Goal: Task Accomplishment & Management: Use online tool/utility

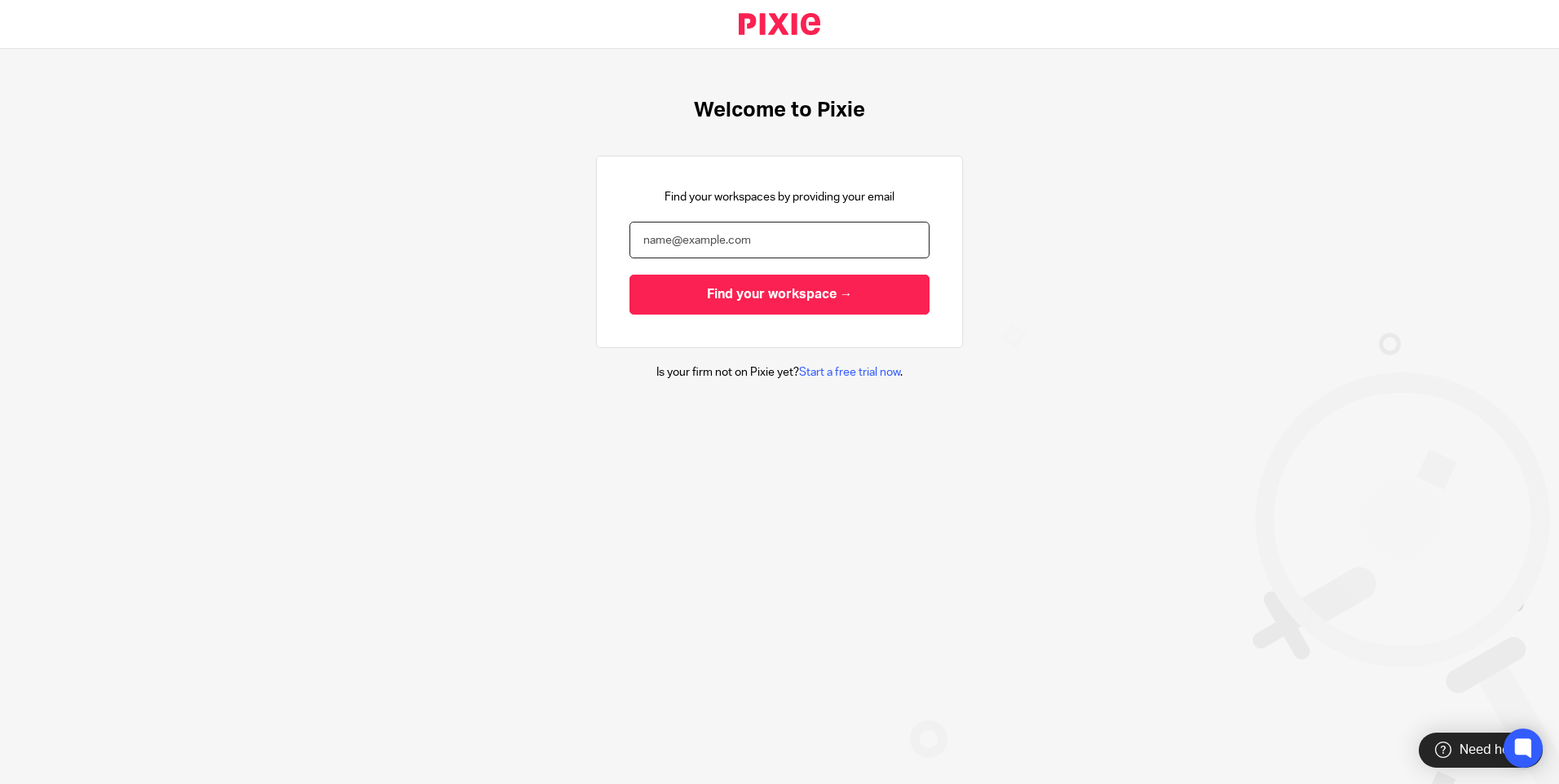
drag, startPoint x: 774, startPoint y: 235, endPoint x: 776, endPoint y: 244, distance: 9.2
click at [774, 235] on input "email" at bounding box center [779, 240] width 300 height 36
paste input "Suman@sachdevs-ca.com"
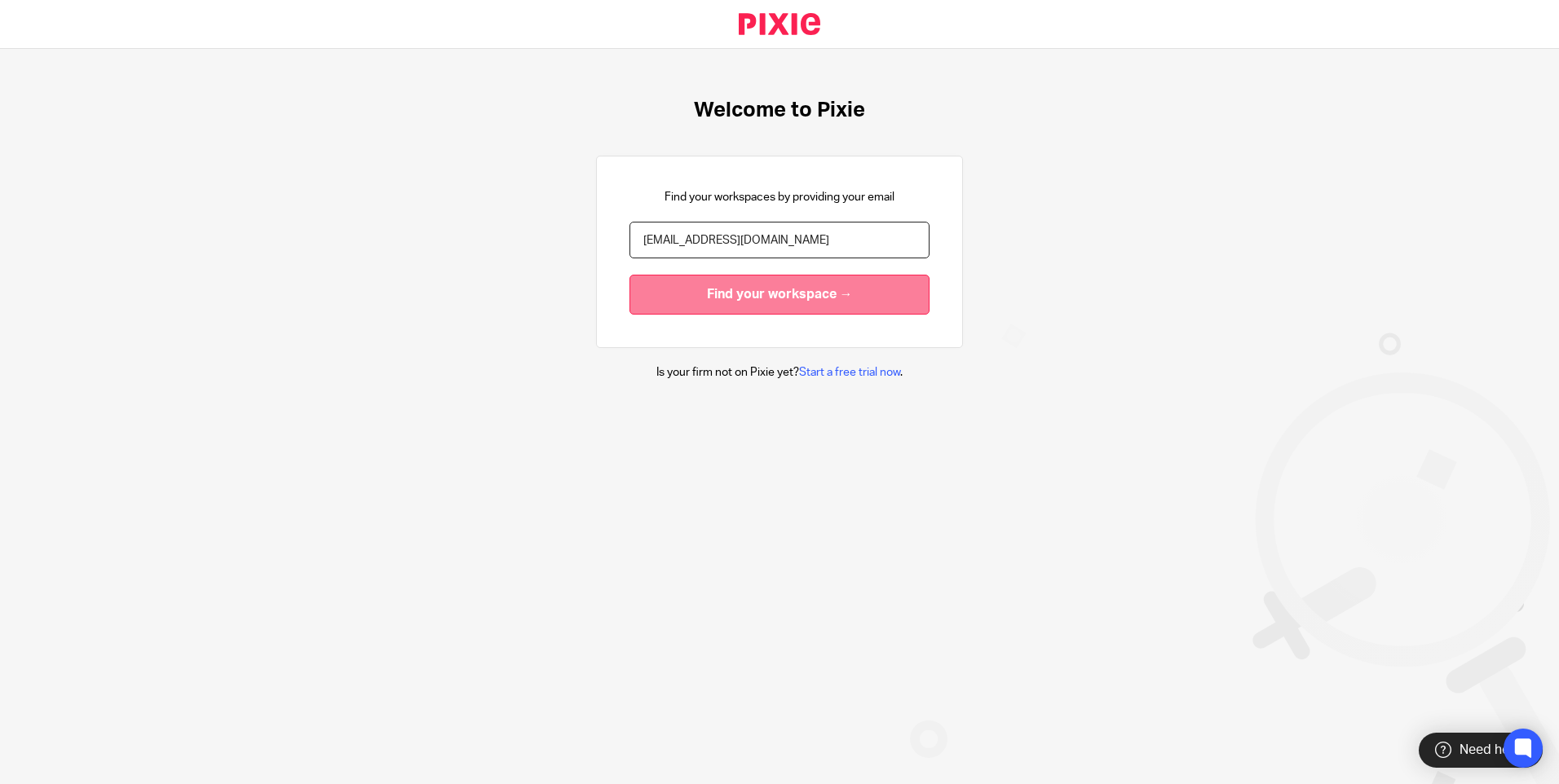
type input "Suman@sachdevs-ca.com"
click at [808, 288] on input "Find your workspace →" at bounding box center [779, 294] width 300 height 40
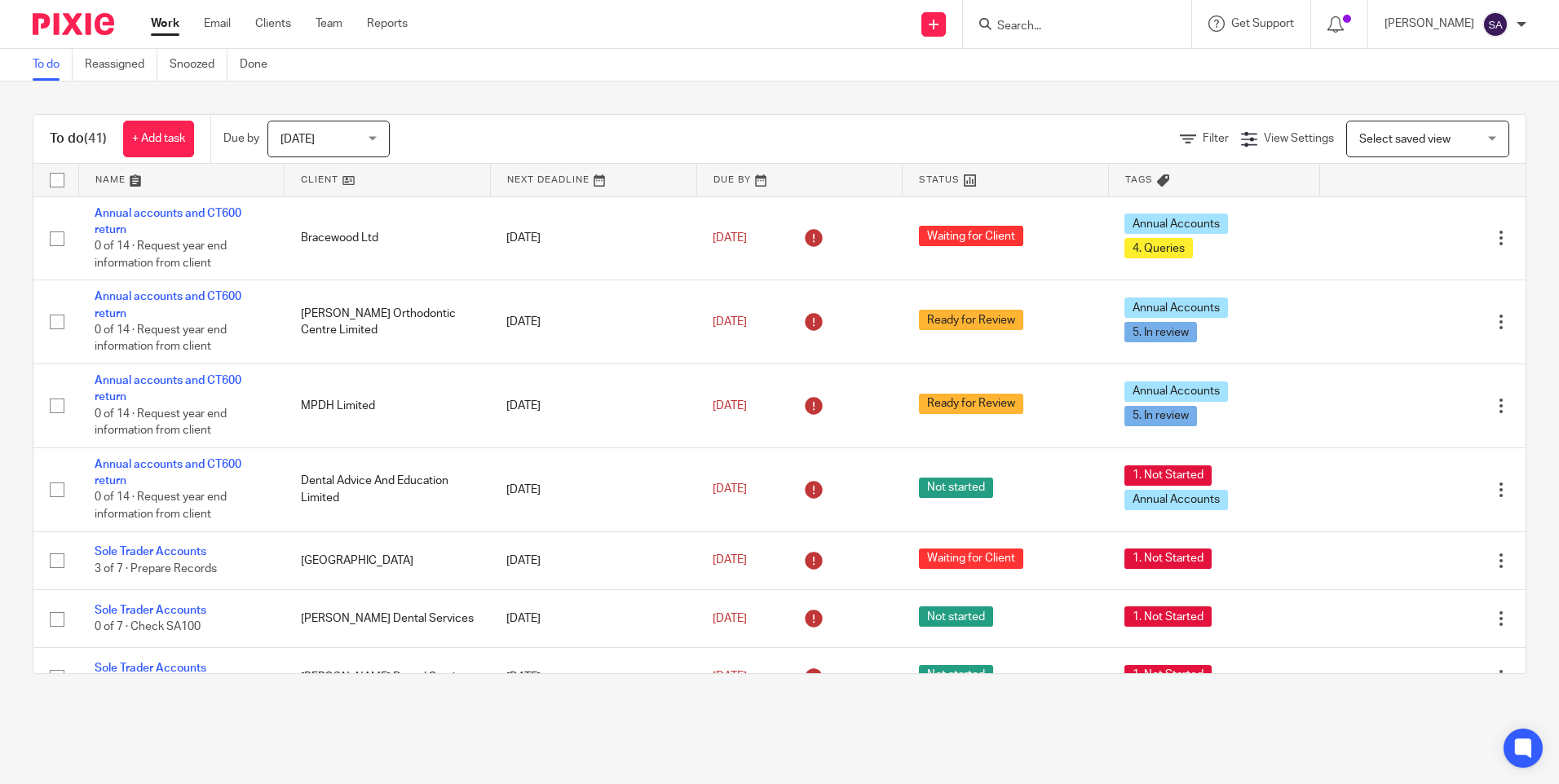
click at [213, 15] on div "Work Email Clients Team Reports Work Email Clients Team Reports Settings" at bounding box center [283, 24] width 298 height 48
click at [218, 23] on link "Email" at bounding box center [217, 24] width 27 height 16
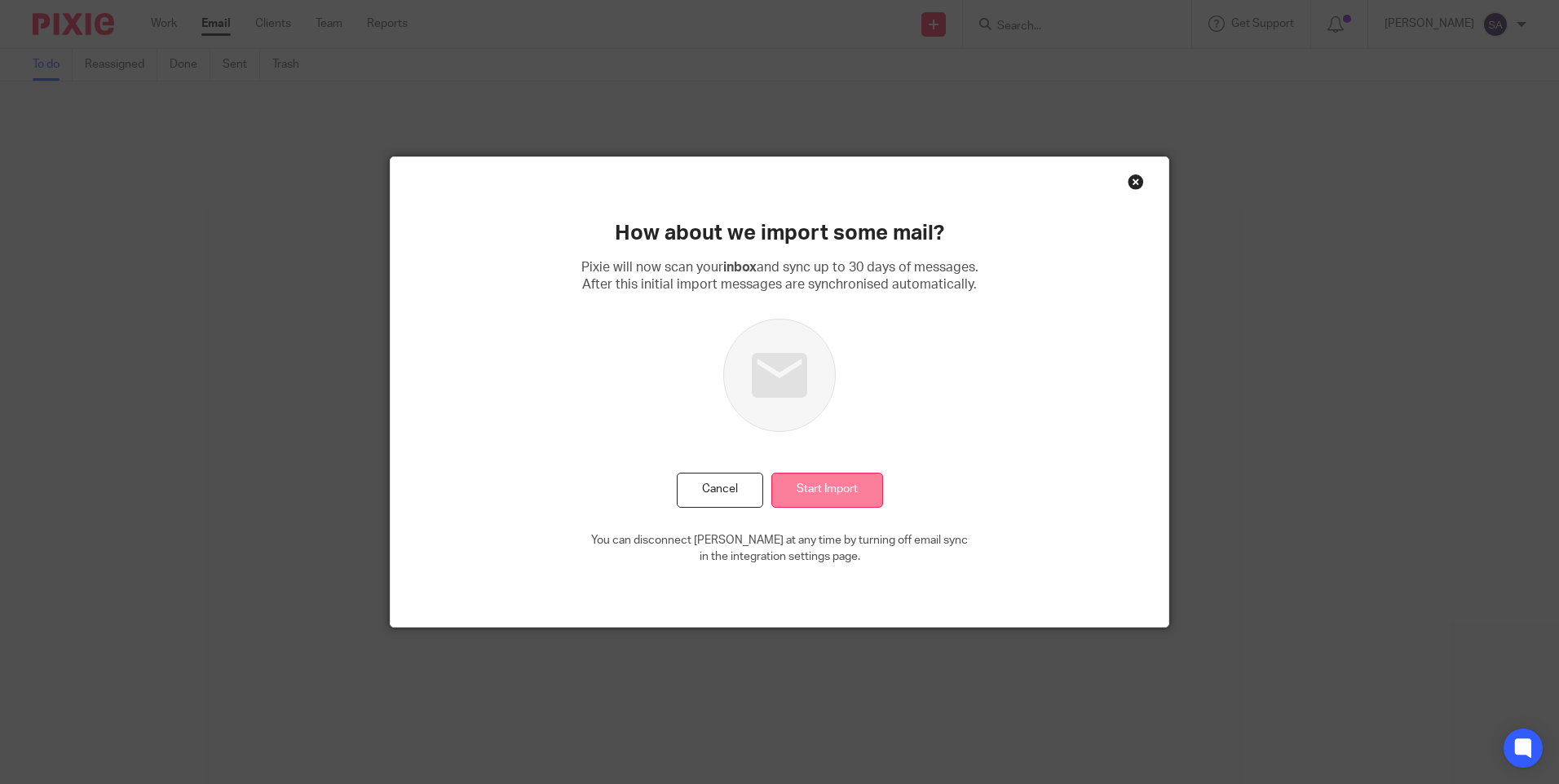
click at [799, 491] on input "Start Import" at bounding box center [827, 491] width 111 height 35
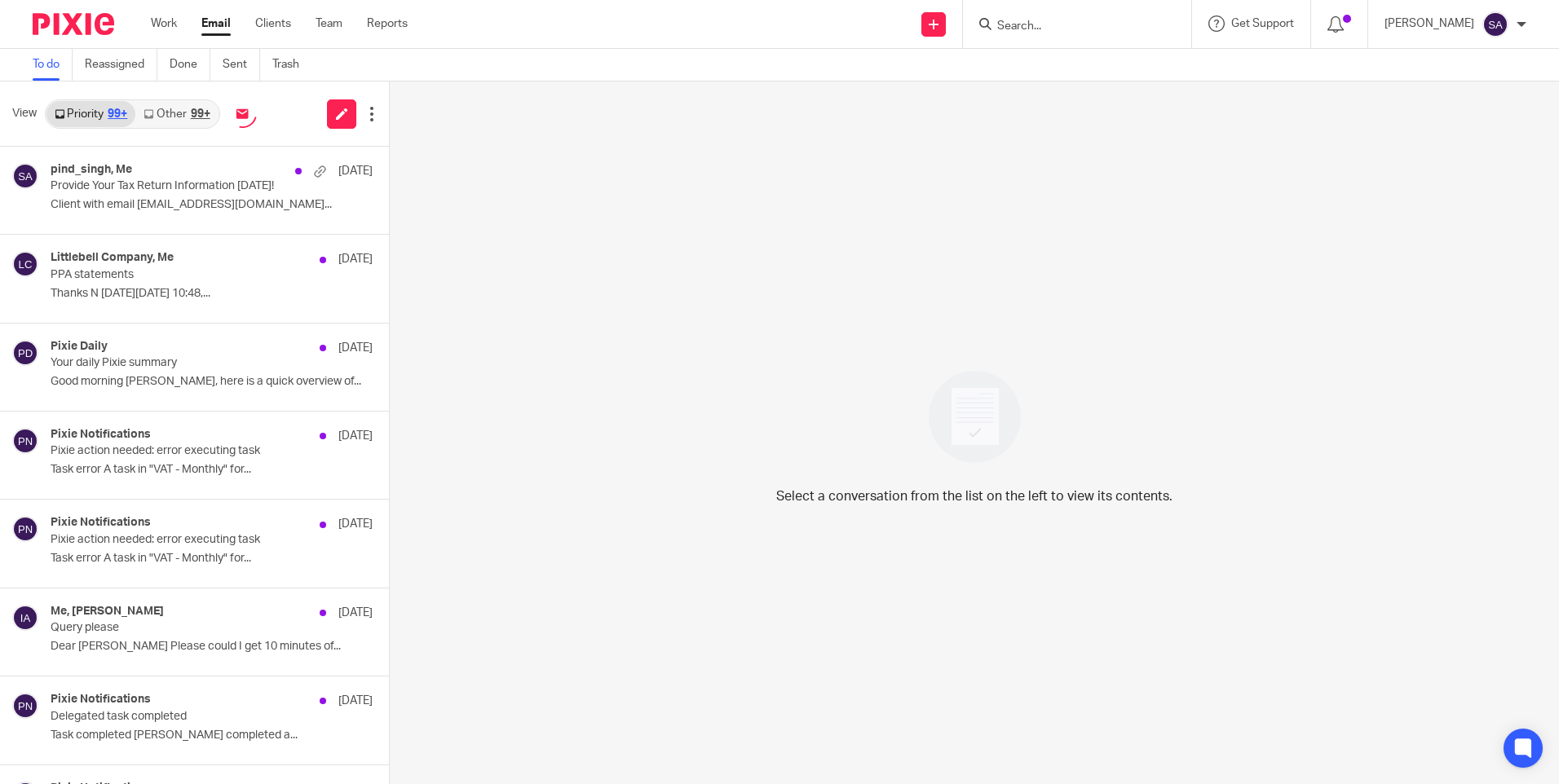
click at [655, 279] on div "Select a conversation from the list on the left to view its contents." at bounding box center [974, 432] width 1169 height 703
click at [366, 110] on icon at bounding box center [371, 114] width 16 height 16
click at [1097, 255] on div "Select a conversation from the list on the left to view its contents." at bounding box center [974, 432] width 1169 height 703
click at [234, 68] on link "Sent" at bounding box center [241, 65] width 37 height 32
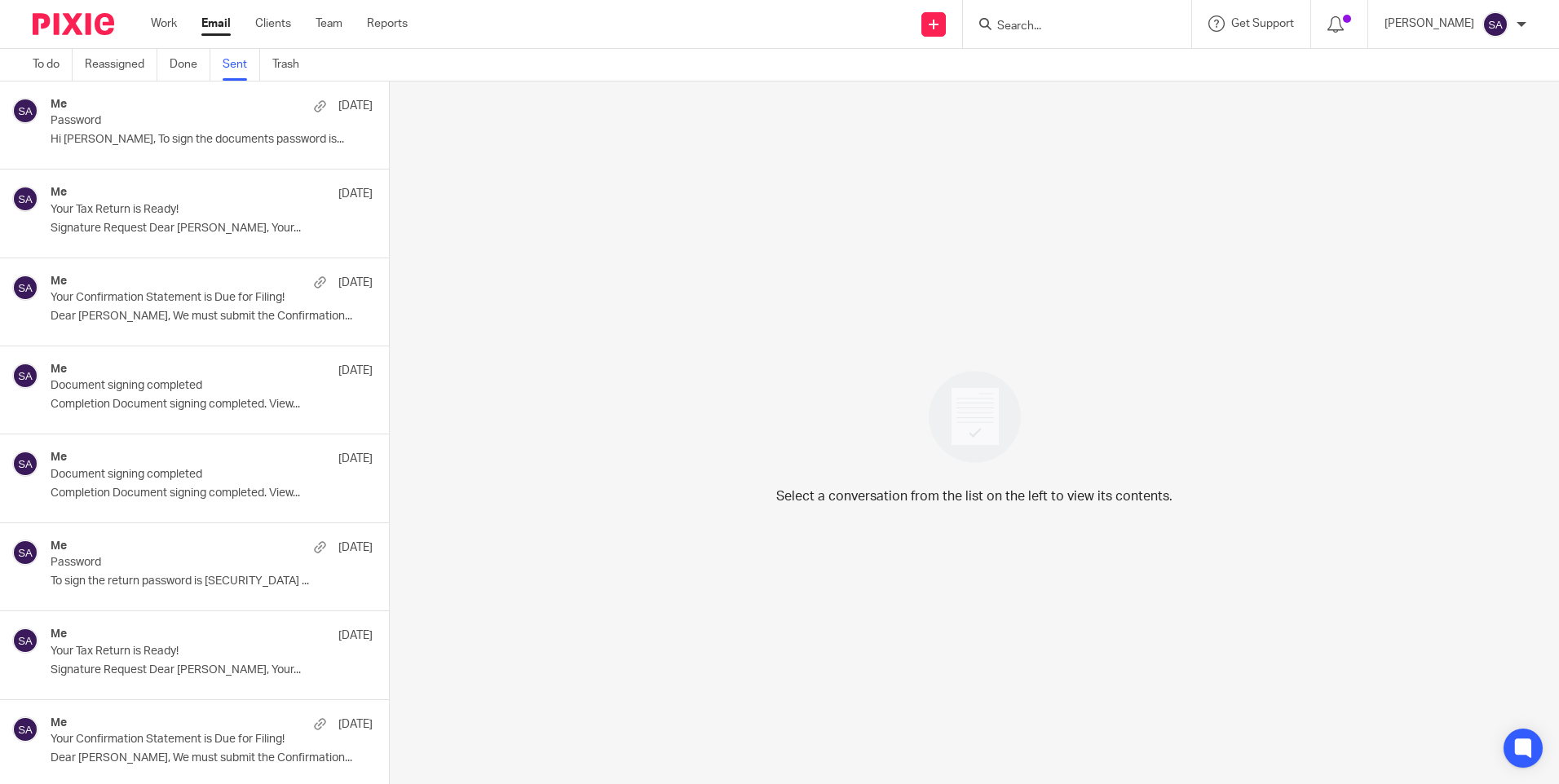
click at [171, 141] on p "Hi Tina, To sign the documents password is..." at bounding box center [211, 140] width 322 height 14
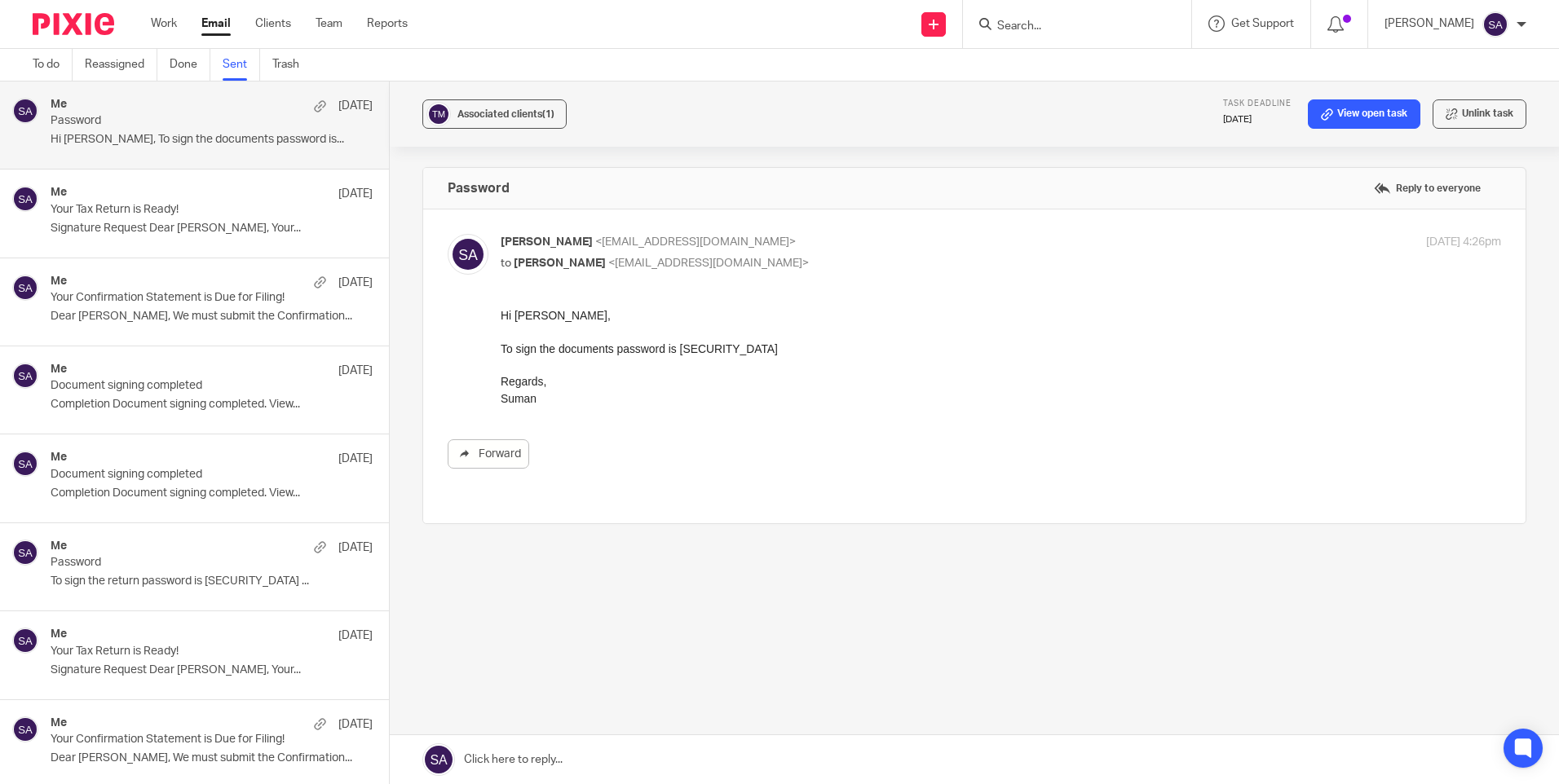
click at [184, 236] on div "Me 2 Sep Your Tax Return is Ready! Signature Request Dear Tina, Your..." at bounding box center [211, 213] width 322 height 55
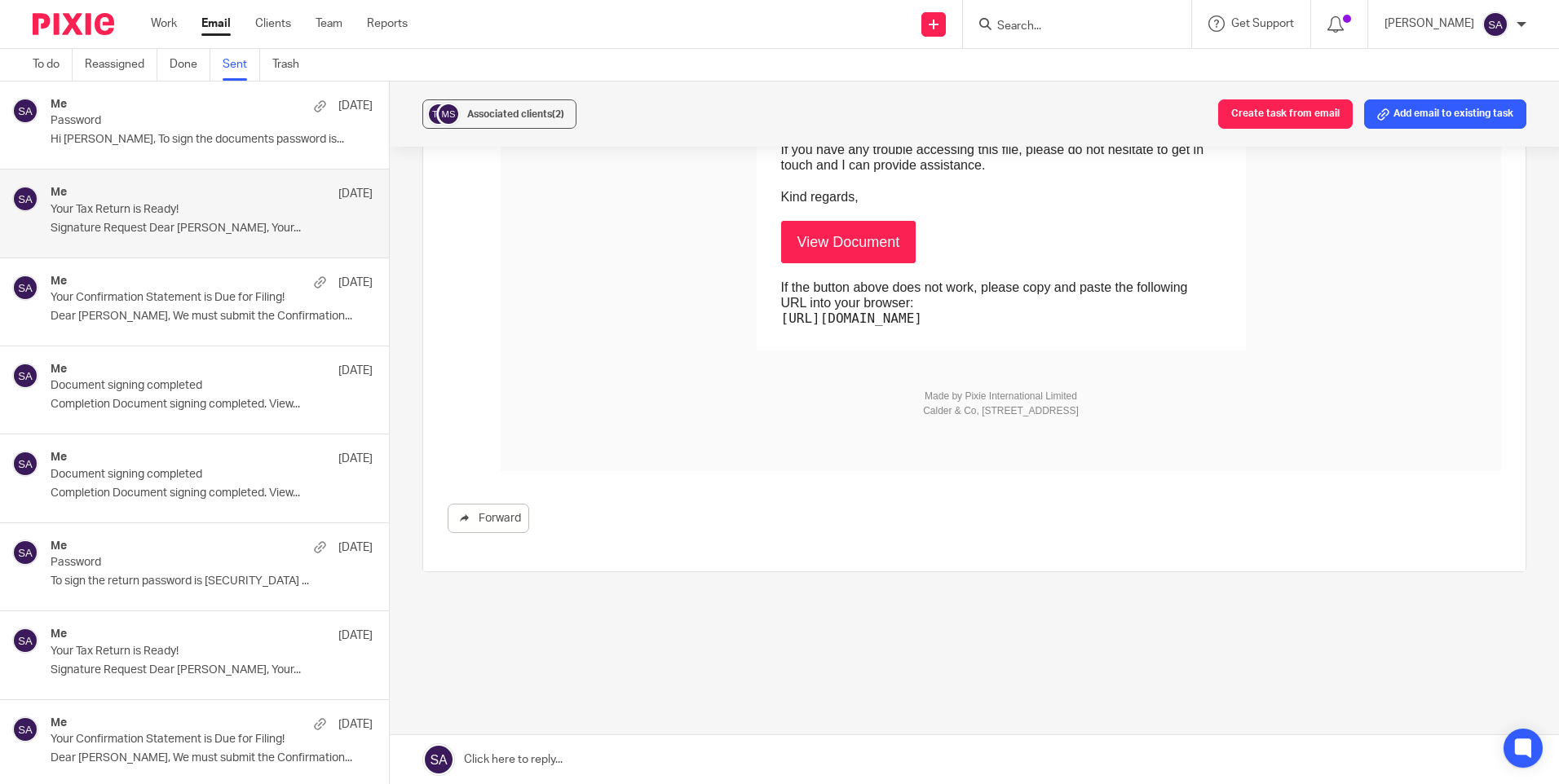
scroll to position [69, 0]
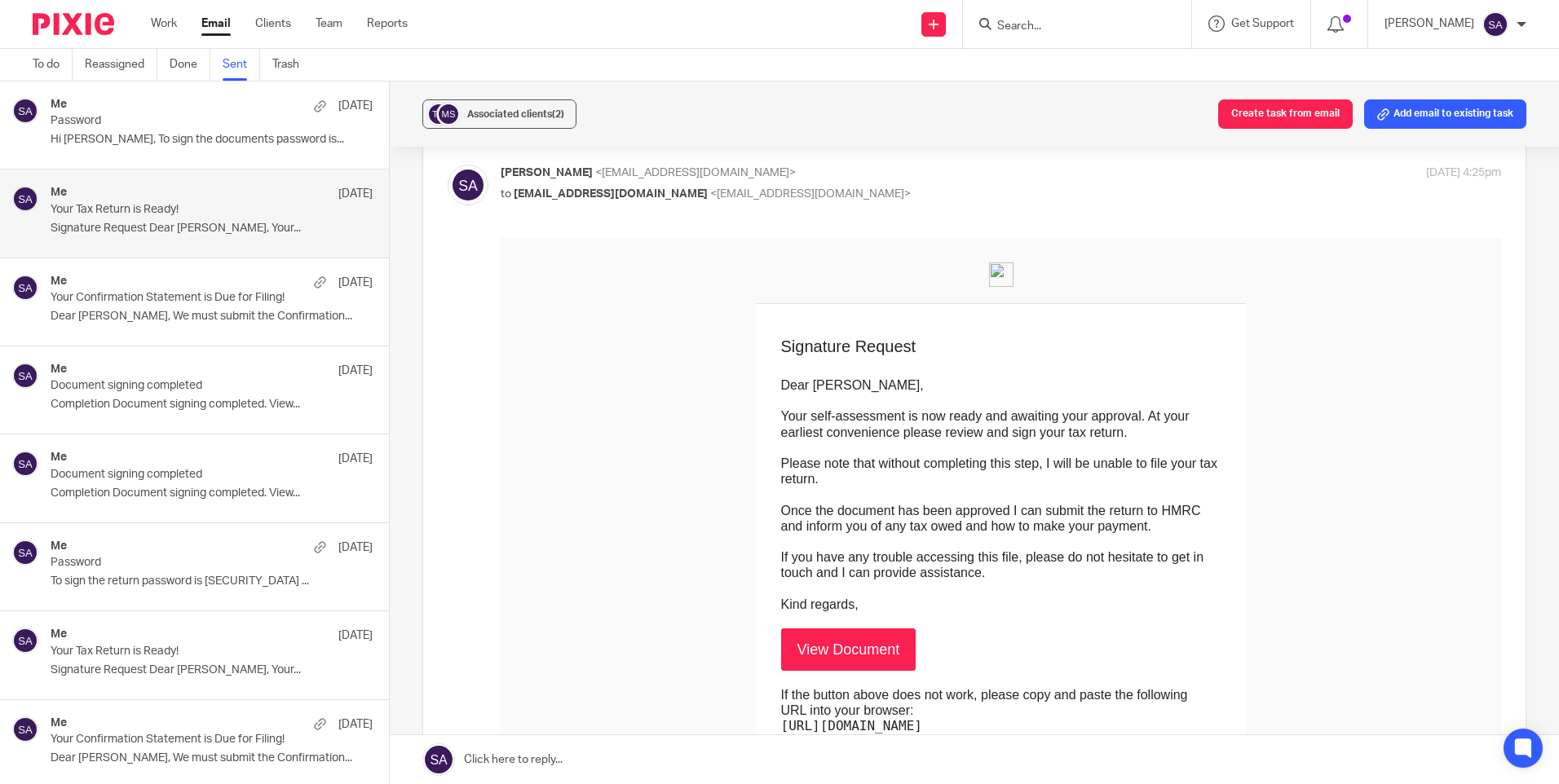
click at [186, 330] on div "Me 2 Sep Your Confirmation Statement is Due for Filing! Dear Kunal, We must sub…" at bounding box center [195, 301] width 389 height 88
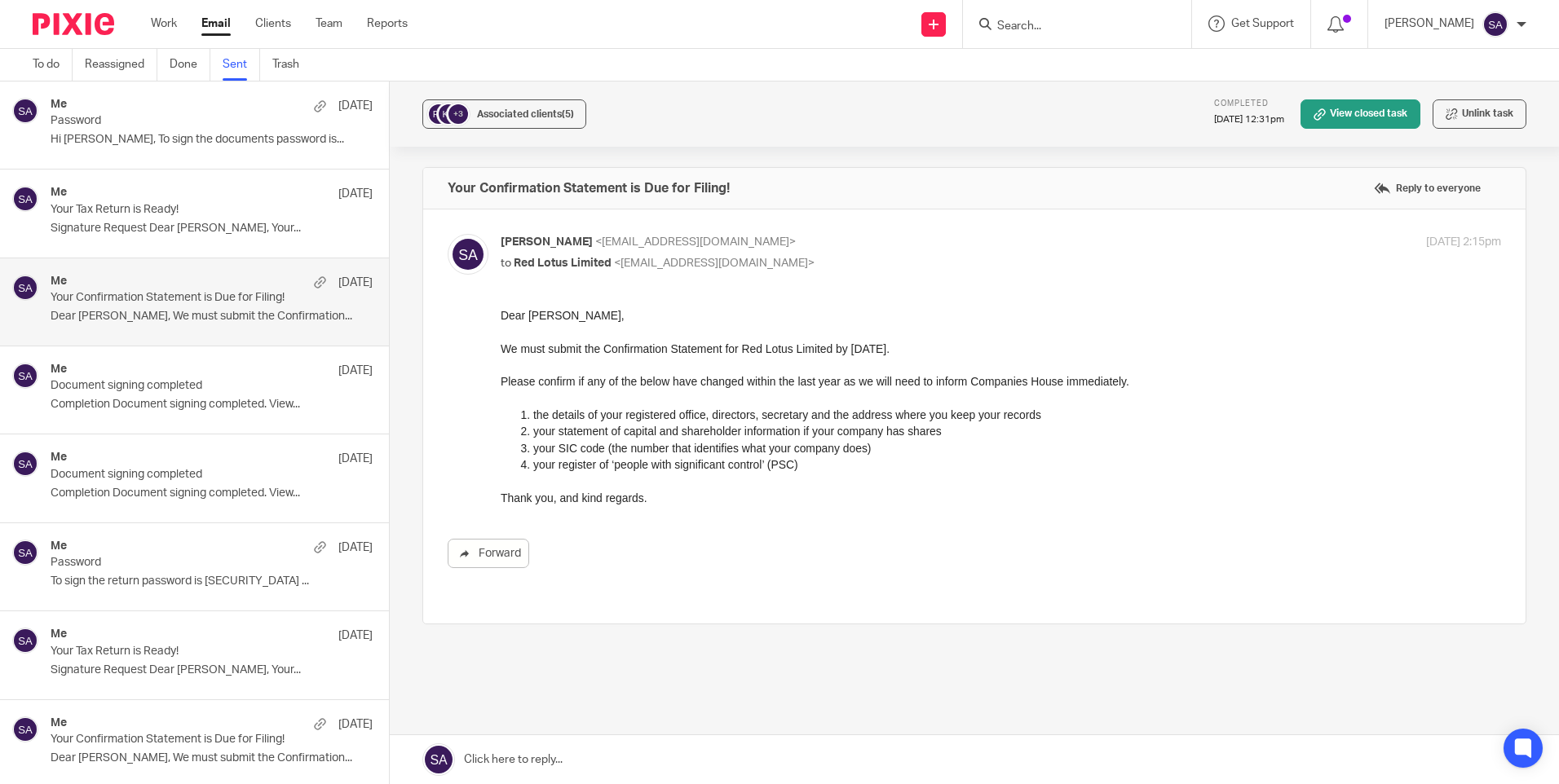
scroll to position [0, 0]
click at [136, 232] on p "Signature Request Dear Tina, Your..." at bounding box center [211, 229] width 322 height 14
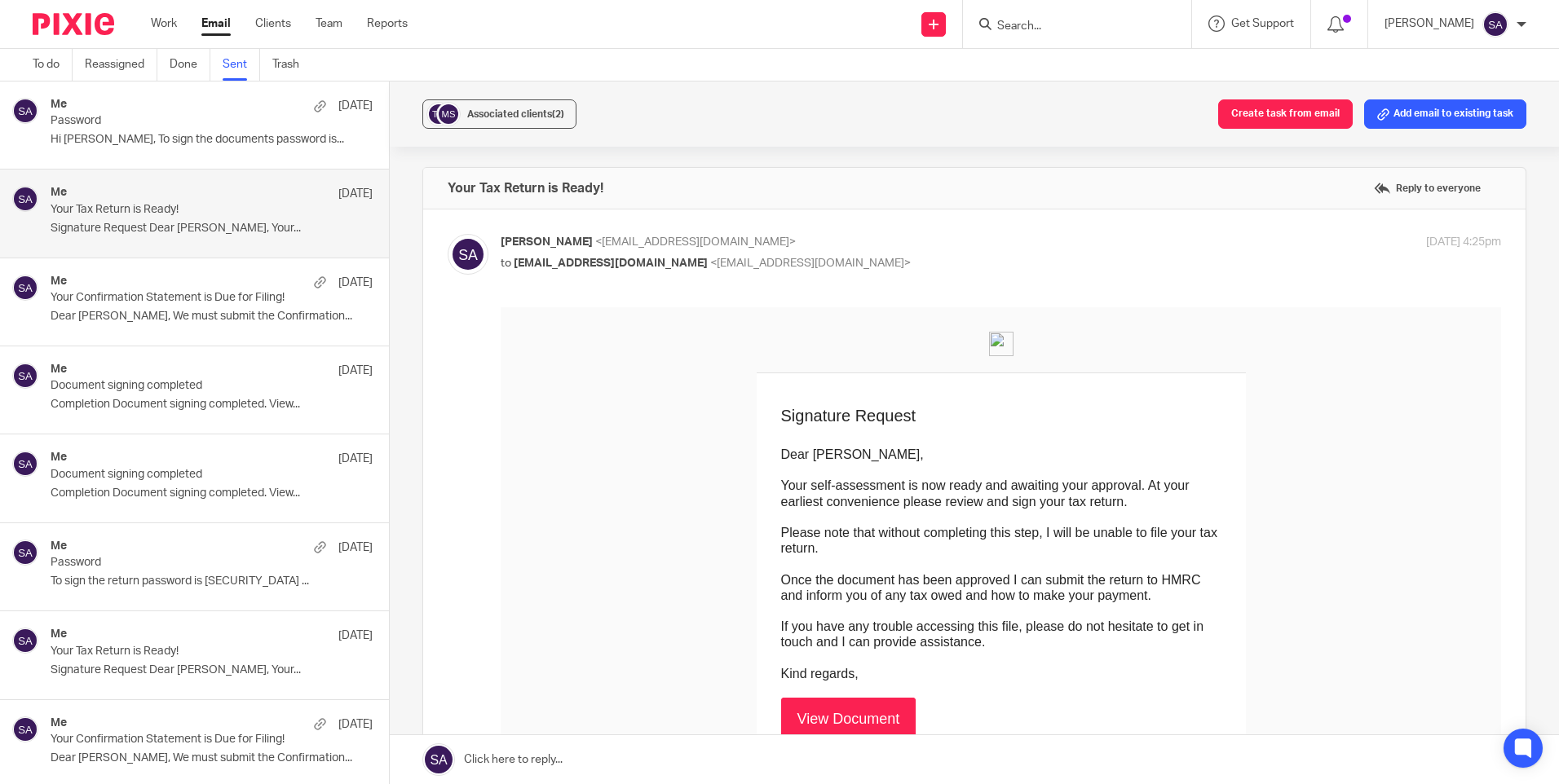
click at [134, 142] on p "Hi Tina, To sign the documents password is..." at bounding box center [211, 140] width 322 height 14
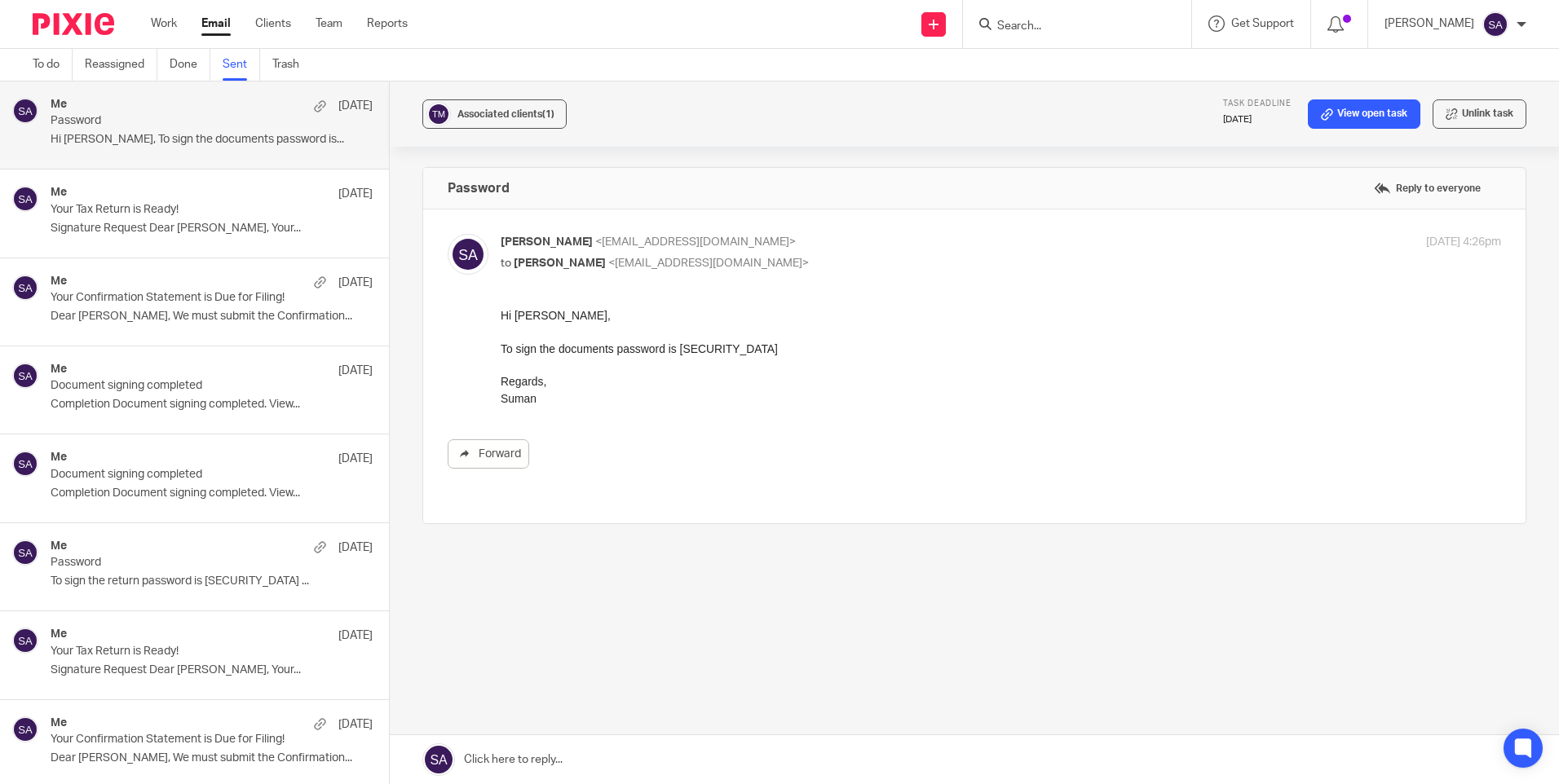
click at [664, 565] on div "Password Reply to everyone Suman Aggarwal <suman@sachdevs-ca.com> to Tina Mistr…" at bounding box center [974, 402] width 1104 height 471
click at [1043, 28] on input "Search" at bounding box center [1069, 27] width 147 height 15
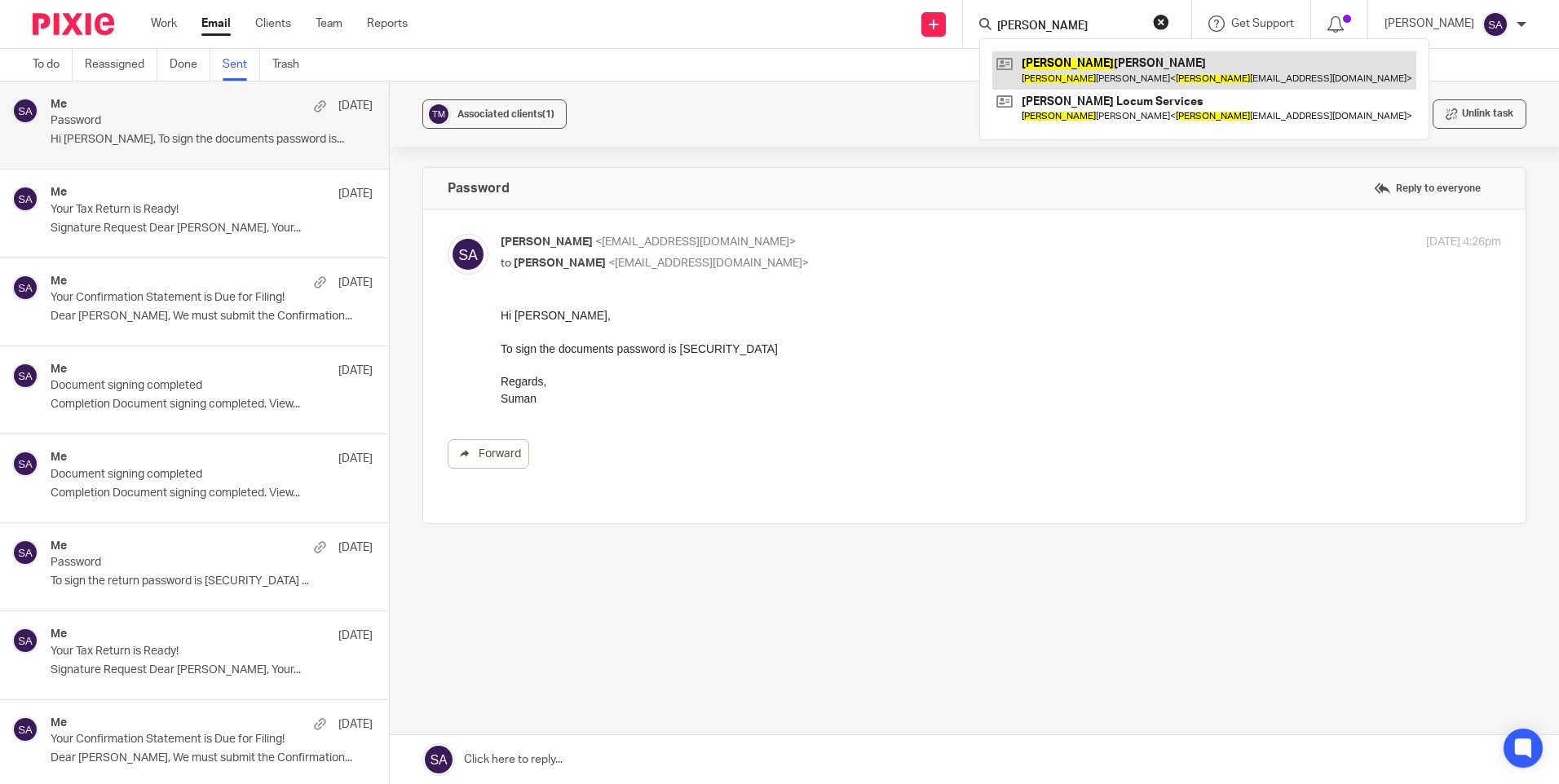
type input "tina"
click at [1092, 57] on link at bounding box center [1204, 70] width 424 height 37
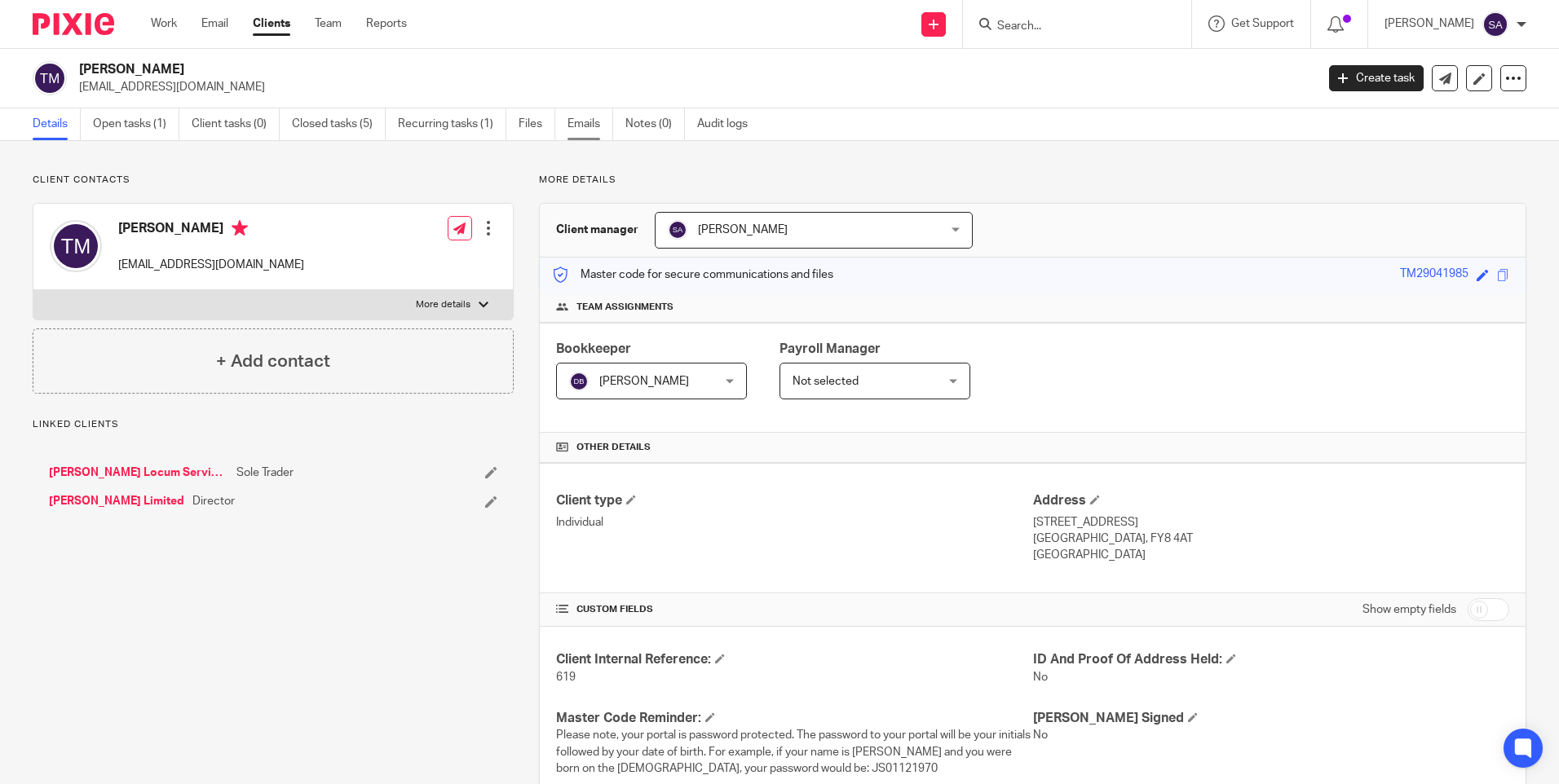
click at [587, 122] on link "Emails" at bounding box center [591, 125] width 46 height 32
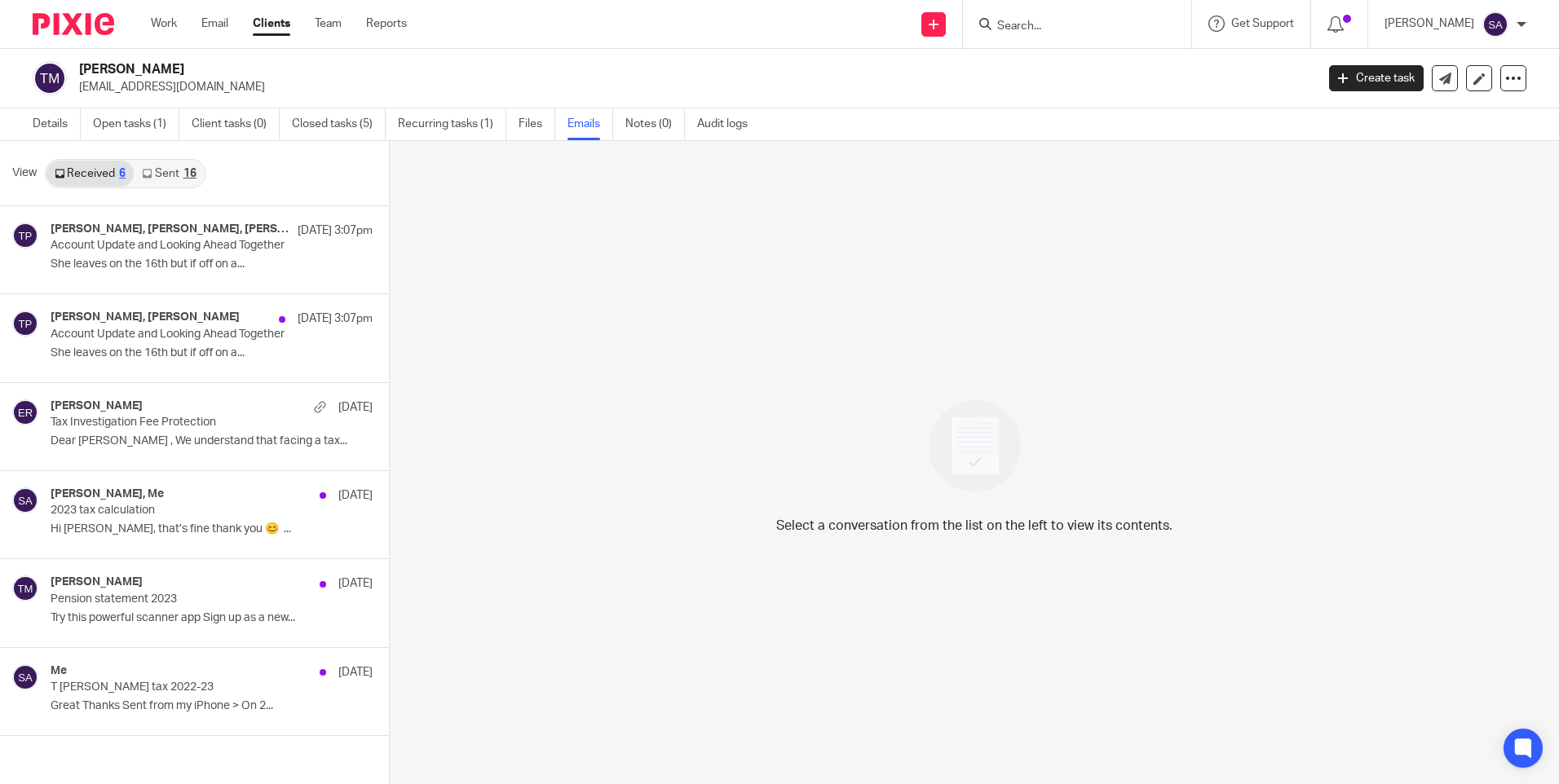
click at [185, 178] on div "16" at bounding box center [189, 173] width 13 height 11
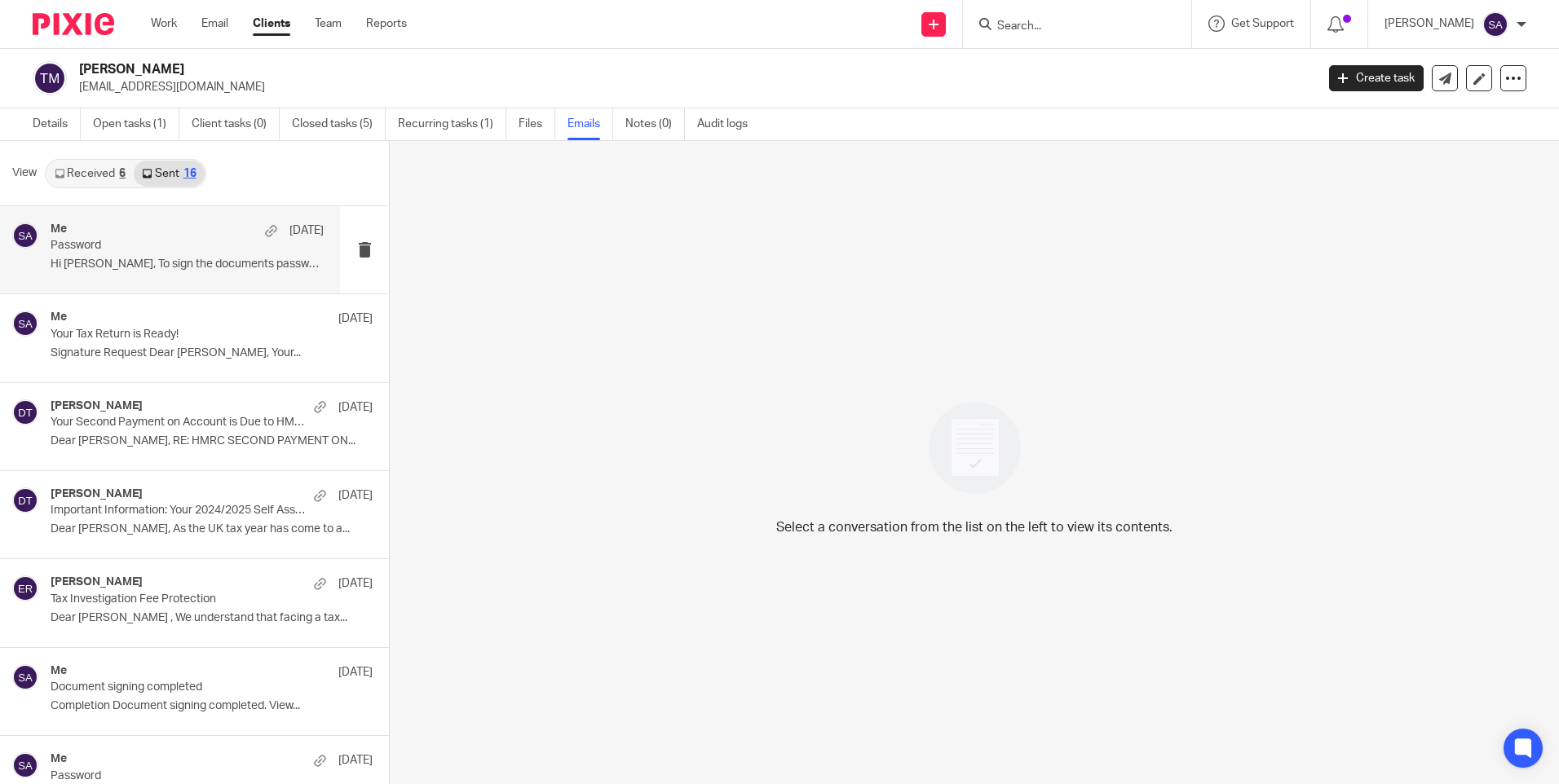
click at [241, 283] on div "Me 2 Sep Password Hi Tina, To sign the documents password is..." at bounding box center [170, 249] width 340 height 88
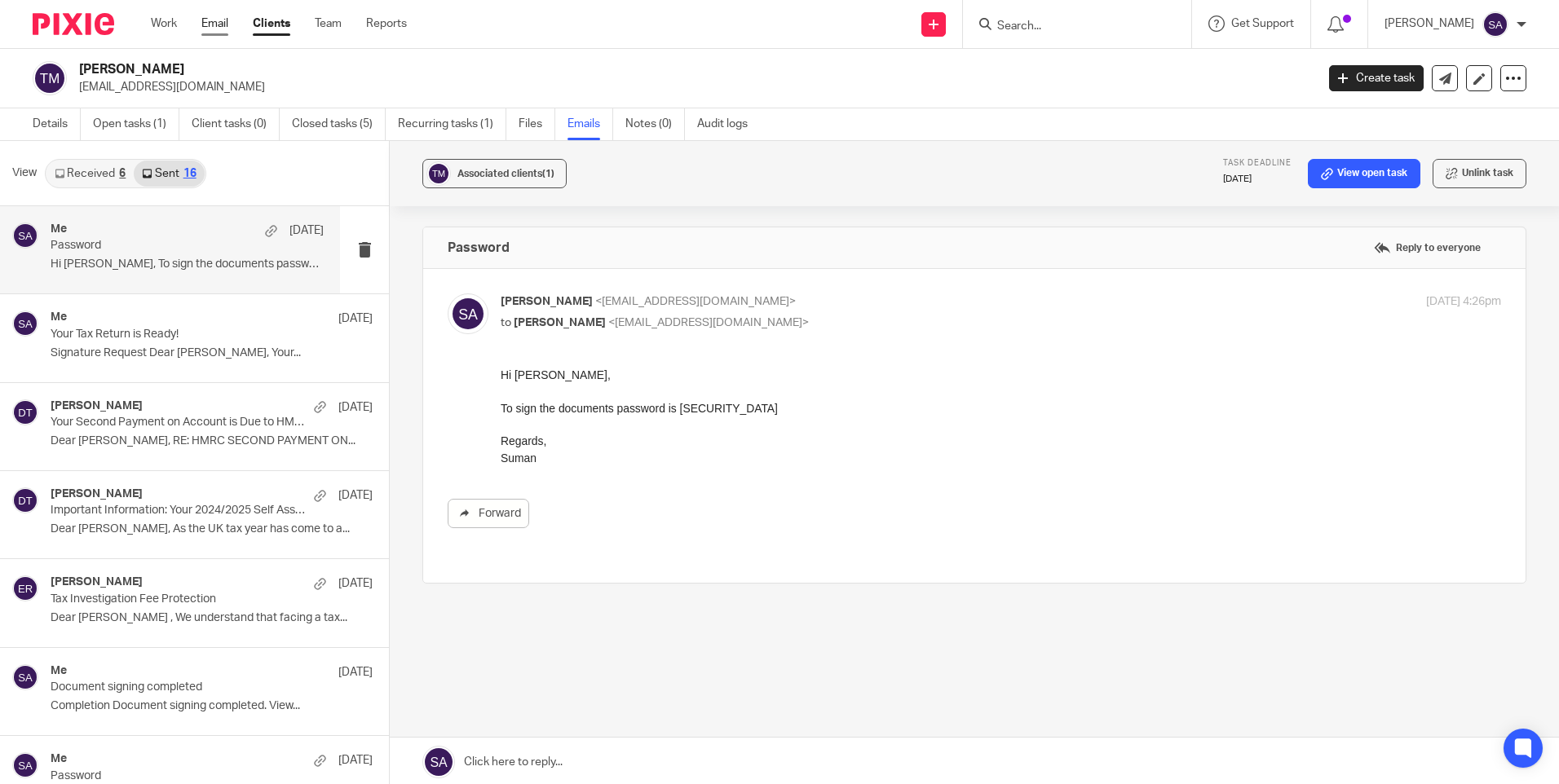
click at [223, 21] on link "Email" at bounding box center [215, 24] width 27 height 16
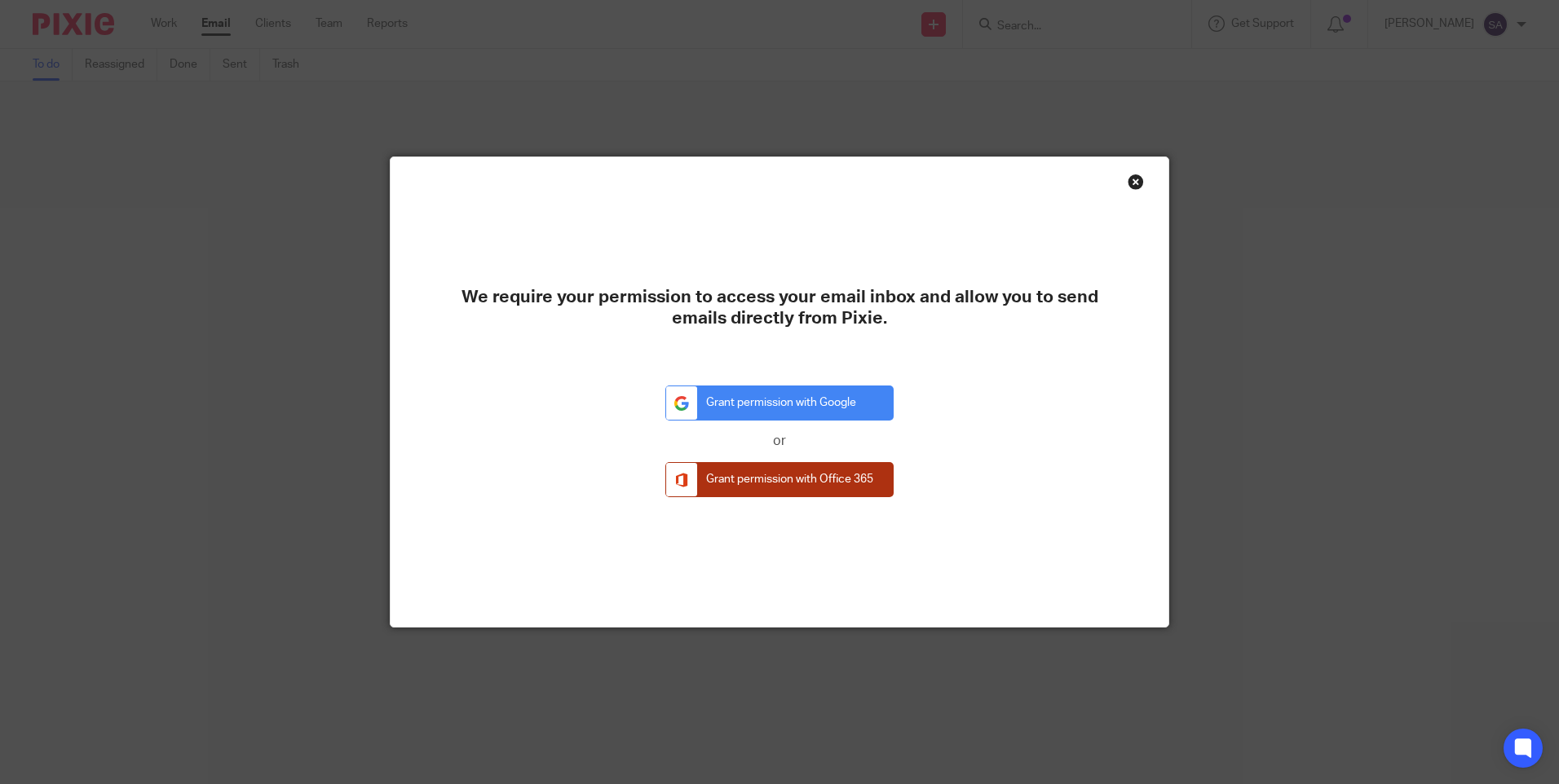
click at [820, 472] on link "Grant permission with Office 365" at bounding box center [779, 480] width 228 height 35
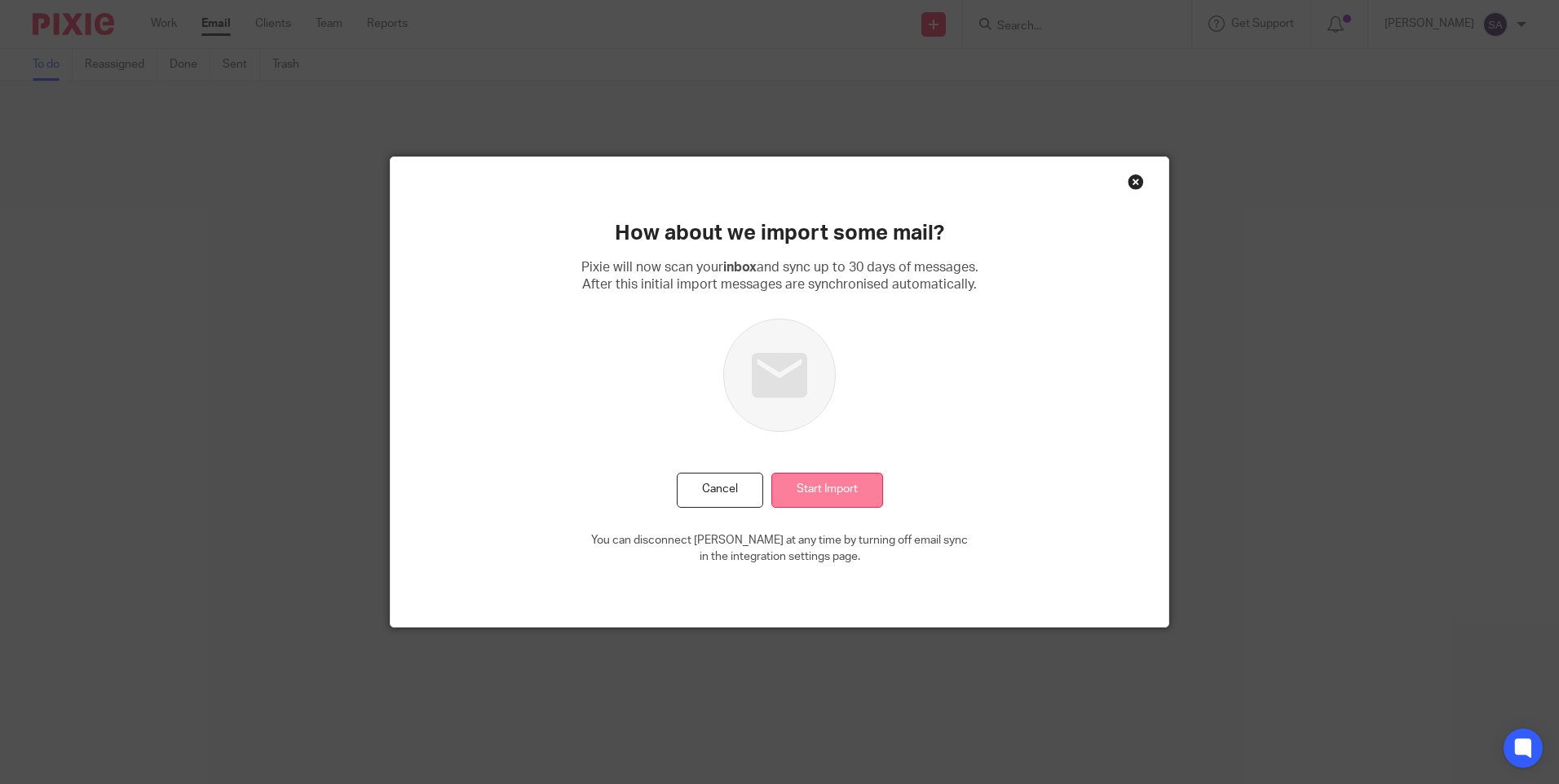
click at [832, 495] on input "Start Import" at bounding box center [827, 491] width 111 height 35
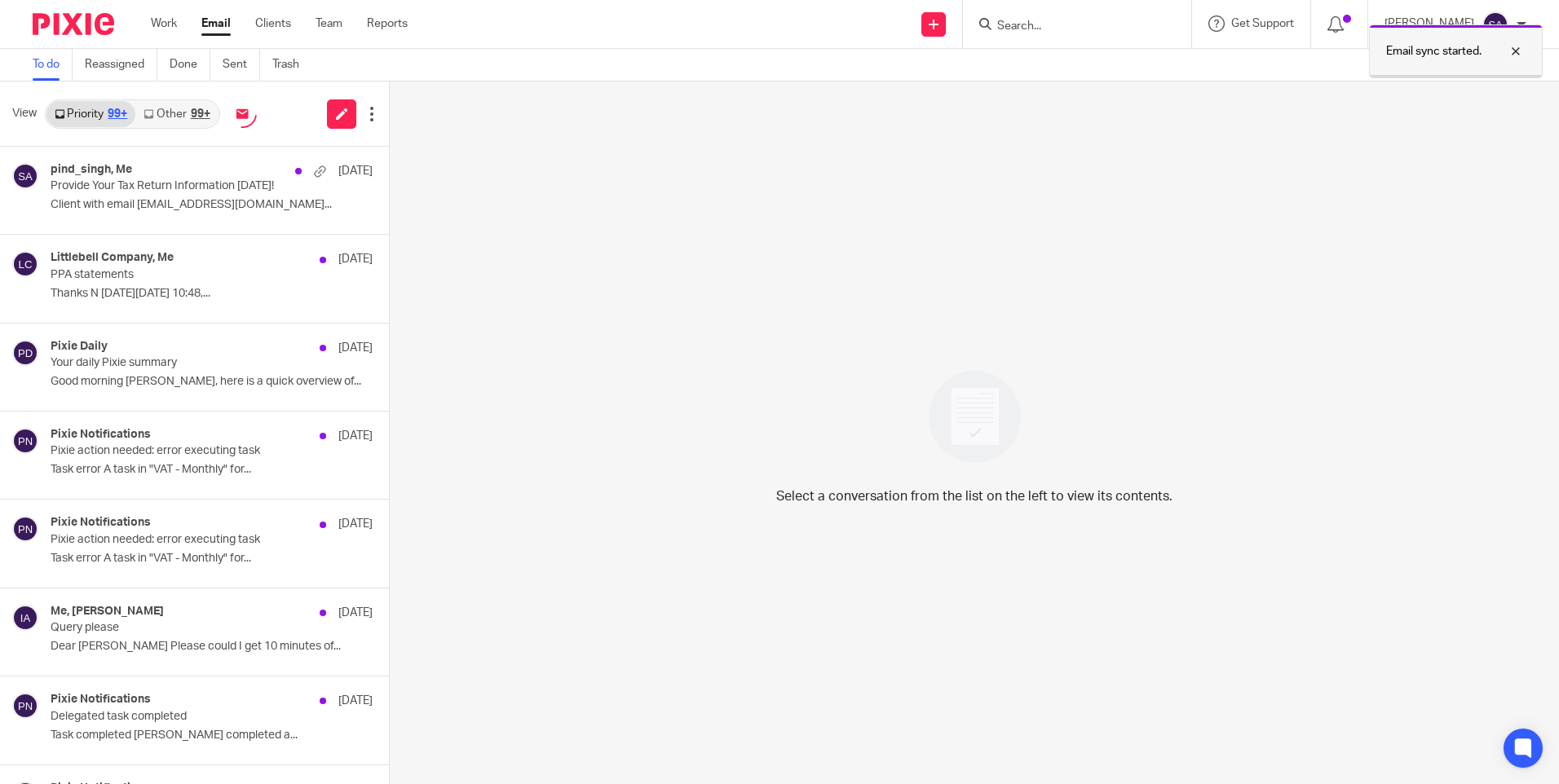
click at [1431, 54] on p "Email sync started." at bounding box center [1433, 51] width 96 height 16
click at [1448, 31] on p "[PERSON_NAME]" at bounding box center [1429, 24] width 89 height 16
click at [1449, 82] on li "Email integration" at bounding box center [1463, 89] width 108 height 24
click at [1447, 88] on span "Email integration" at bounding box center [1475, 88] width 85 height 11
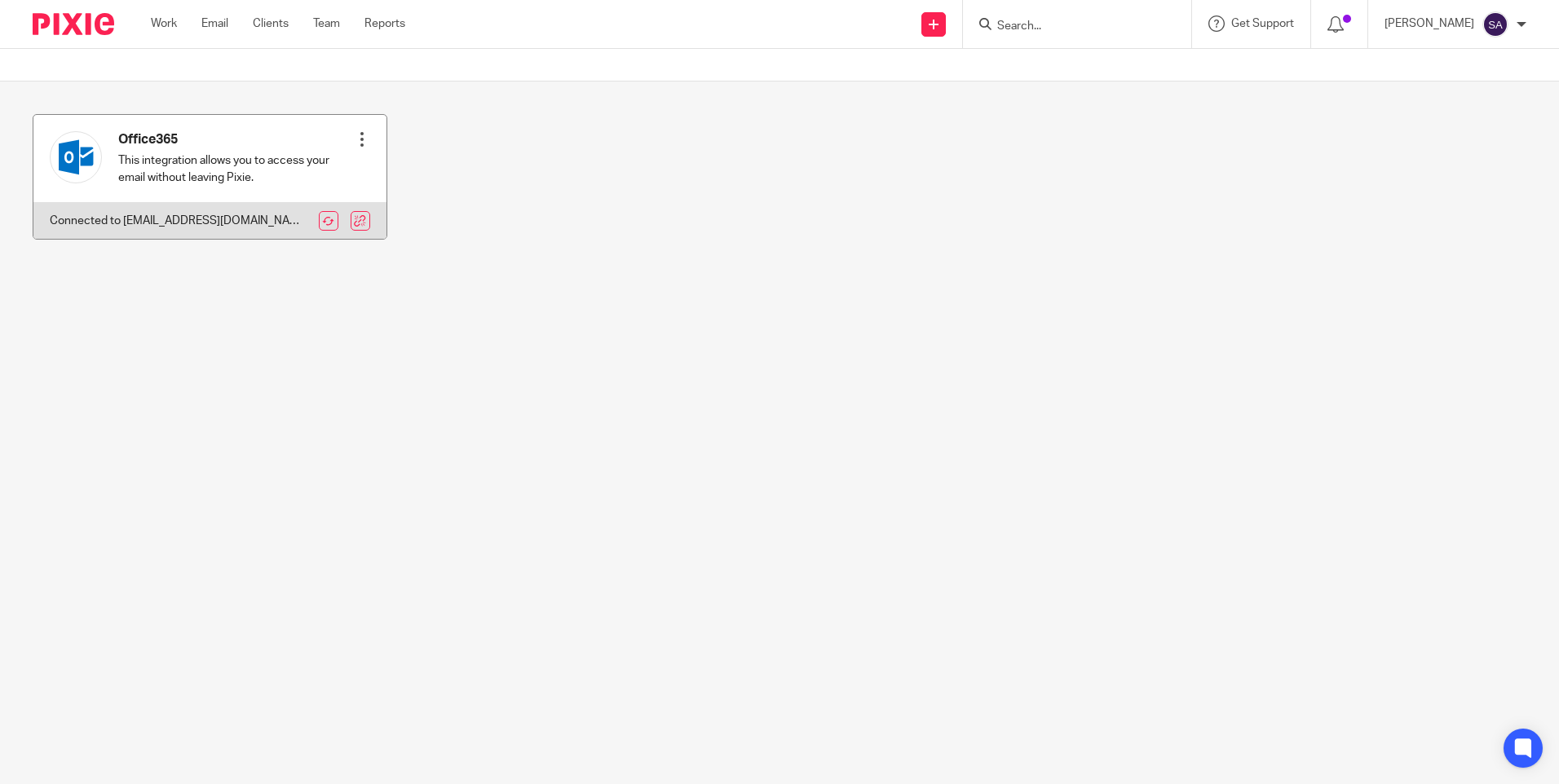
click at [362, 144] on div at bounding box center [362, 139] width 16 height 16
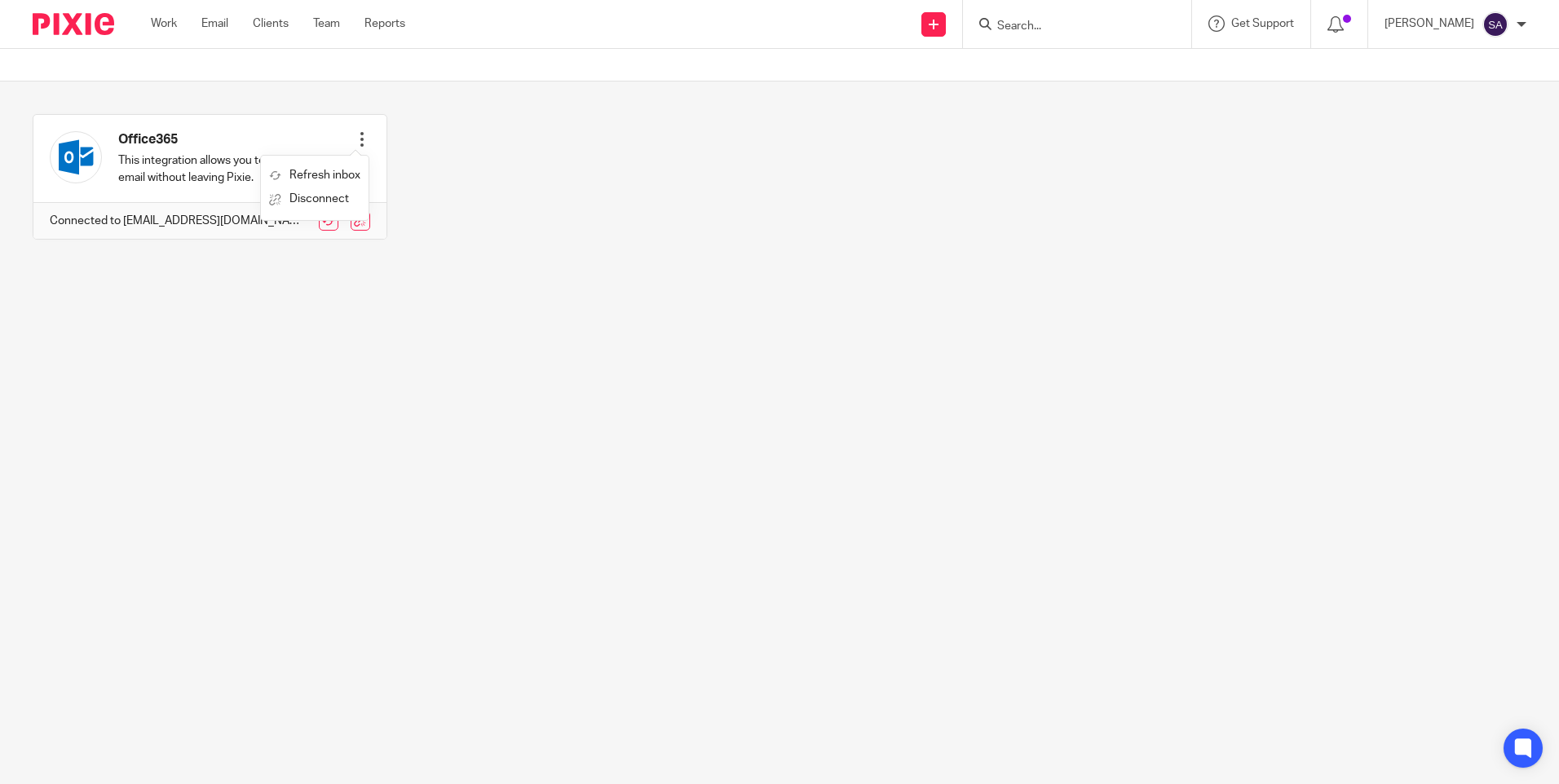
click at [341, 465] on main "Office365 This integration allows you to access your email without leaving Pixi…" at bounding box center [779, 392] width 1559 height 784
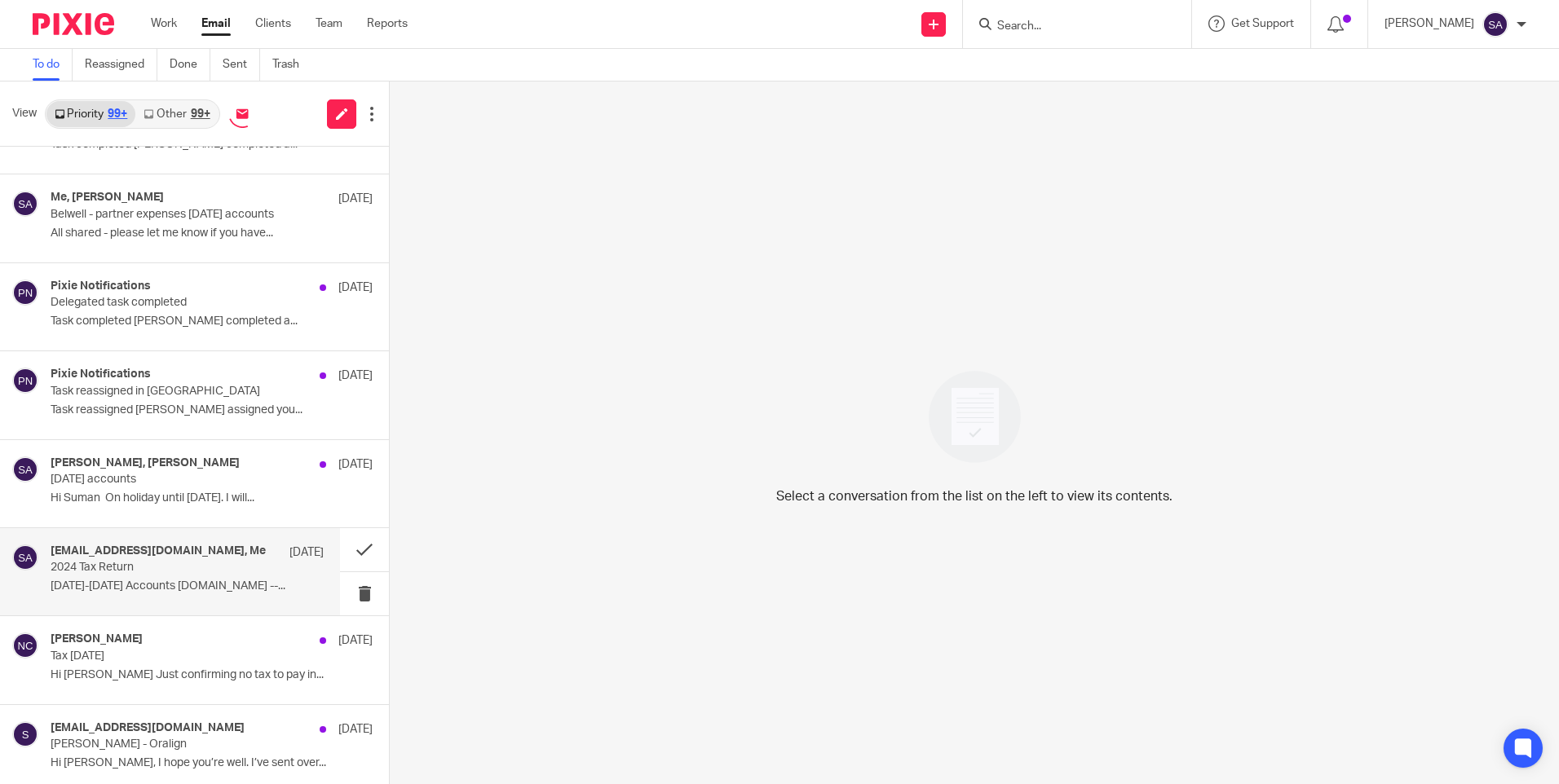
scroll to position [7335, 0]
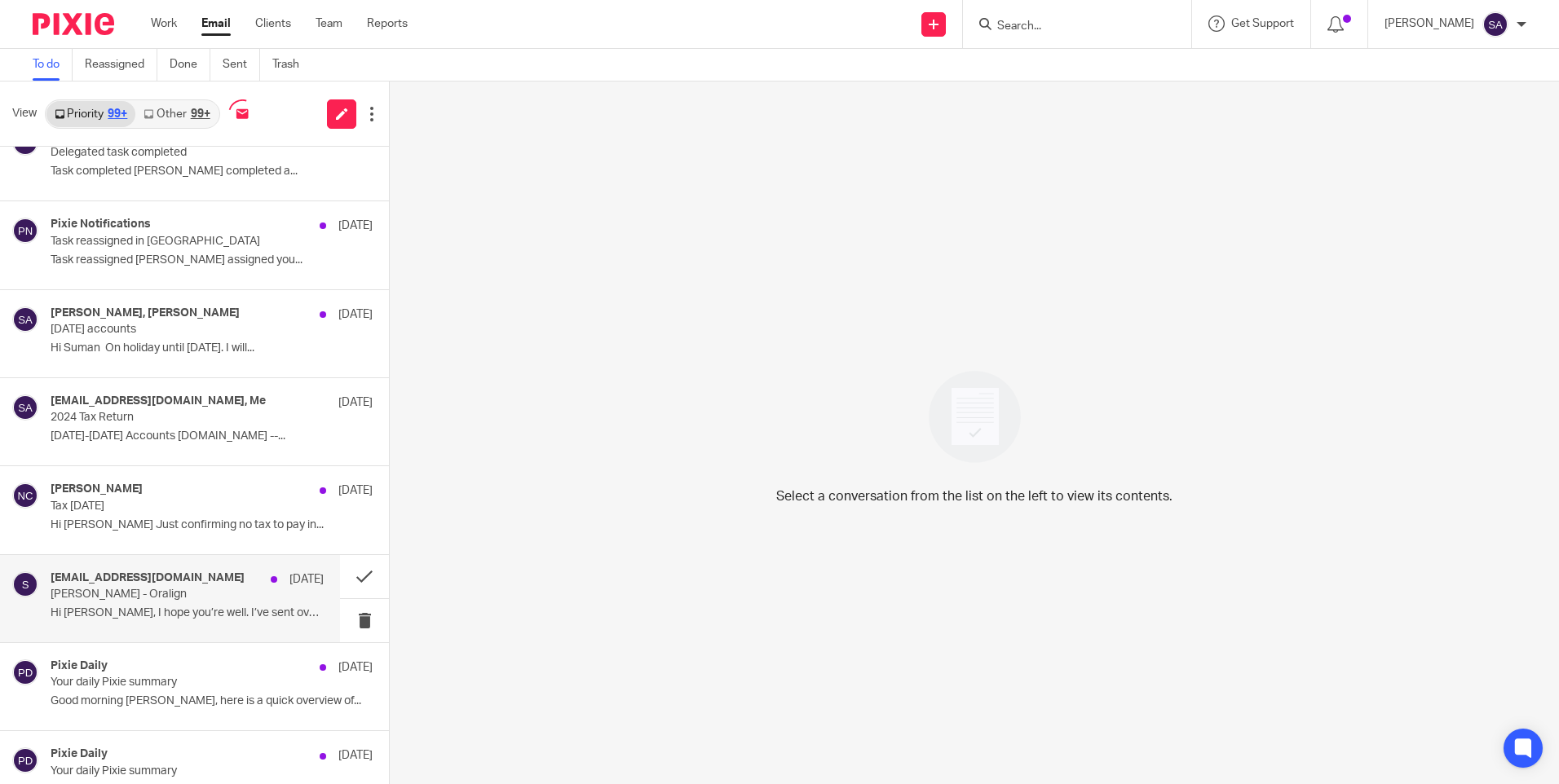
click at [116, 612] on p "Hi [PERSON_NAME], I hope you’re well. I’ve sent over..." at bounding box center [187, 613] width 273 height 14
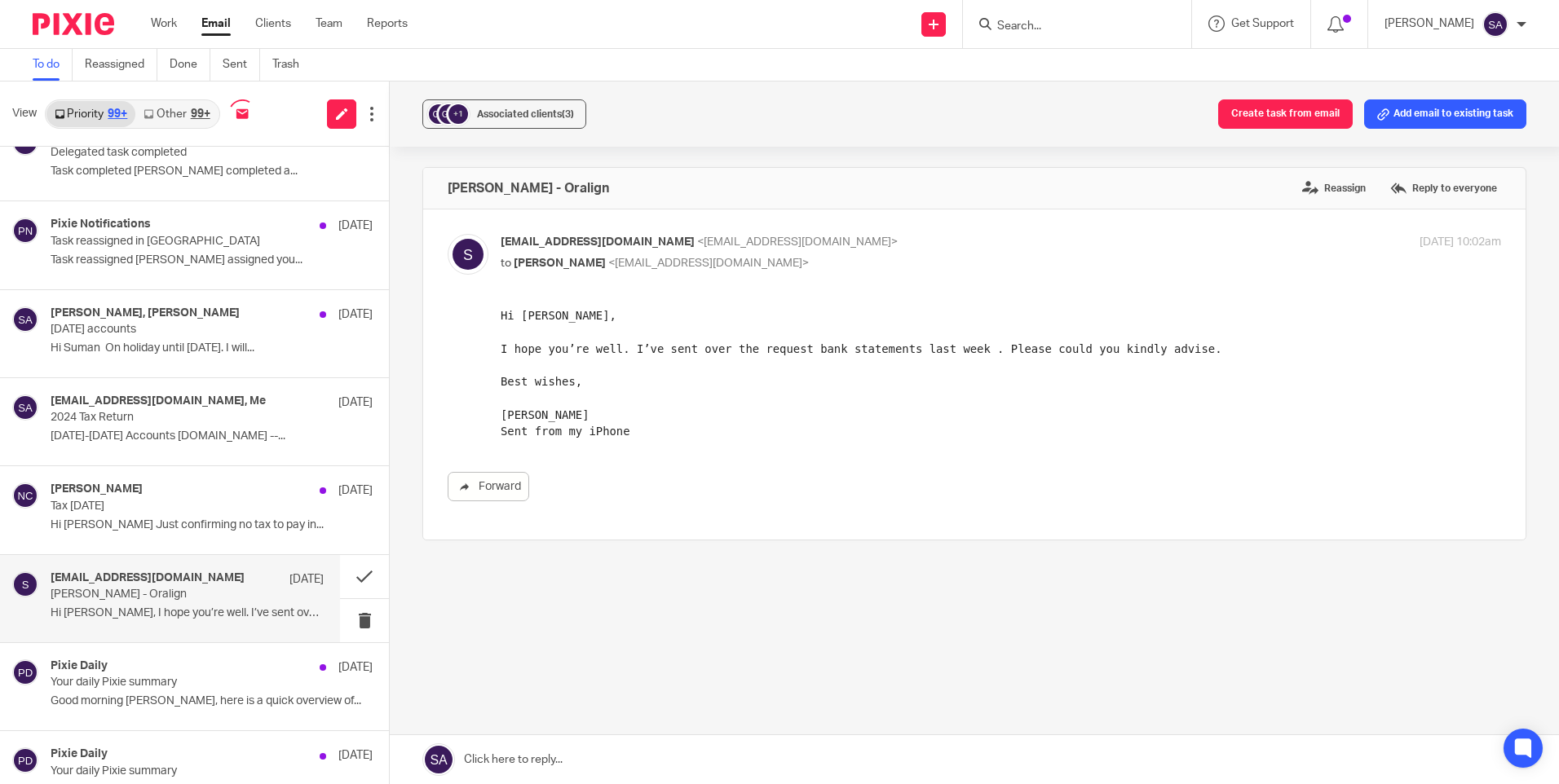
scroll to position [0, 0]
click at [1036, 18] on form at bounding box center [1082, 24] width 173 height 20
click at [1033, 19] on input "Search" at bounding box center [1069, 27] width 147 height 15
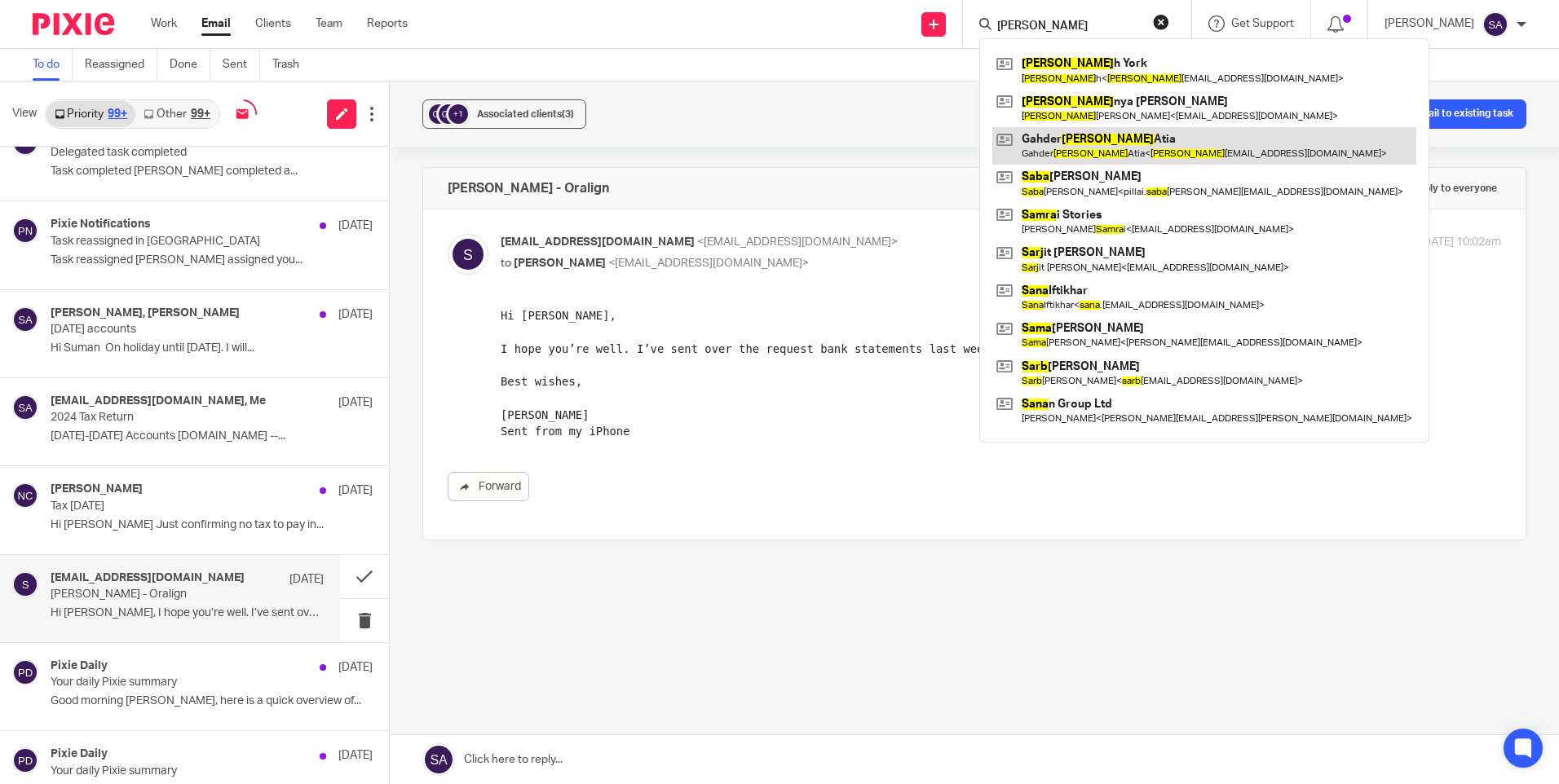
type input "sara"
click at [1118, 147] on link at bounding box center [1204, 146] width 424 height 37
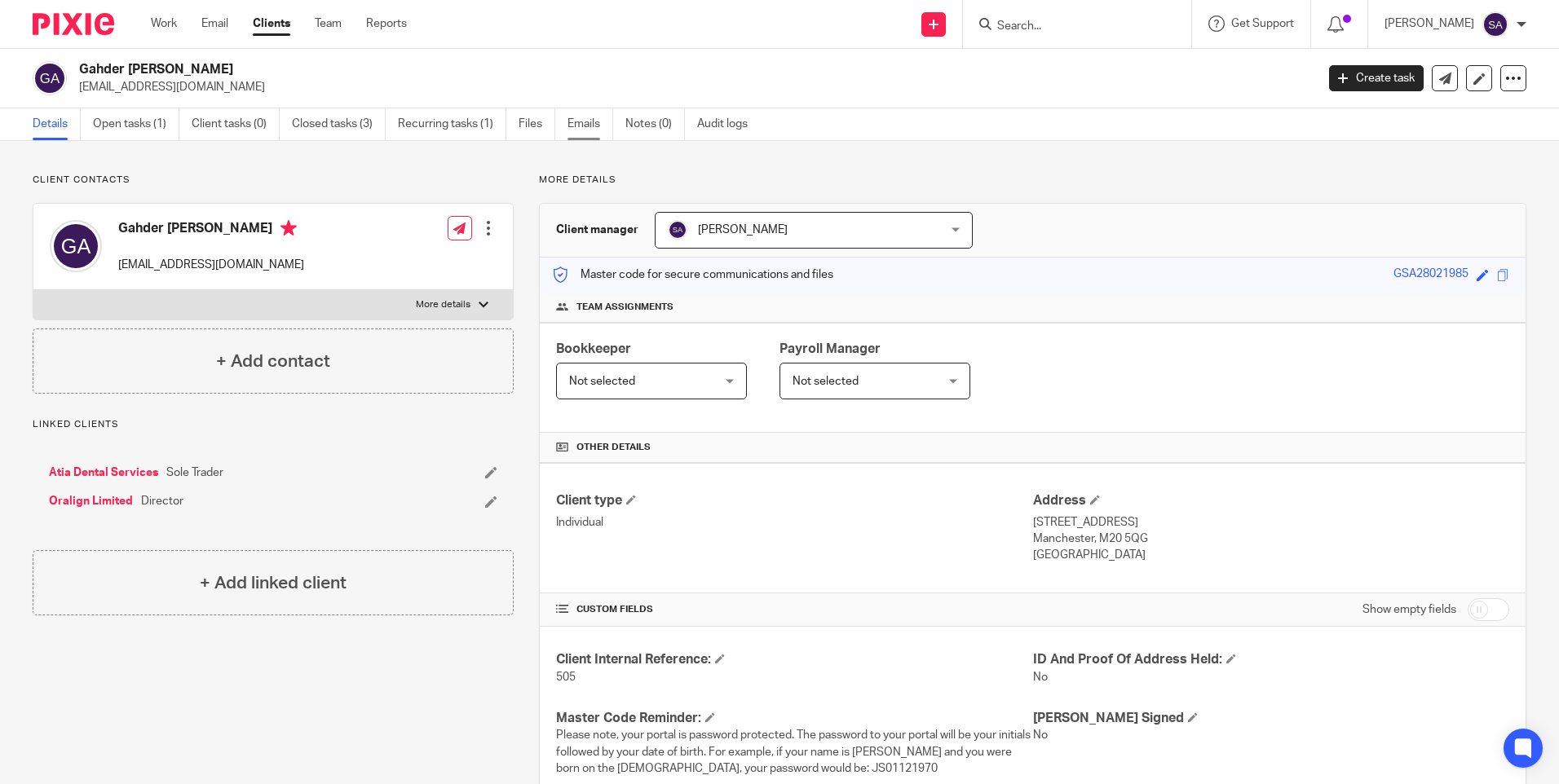
click at [578, 126] on link "Emails" at bounding box center [591, 125] width 46 height 32
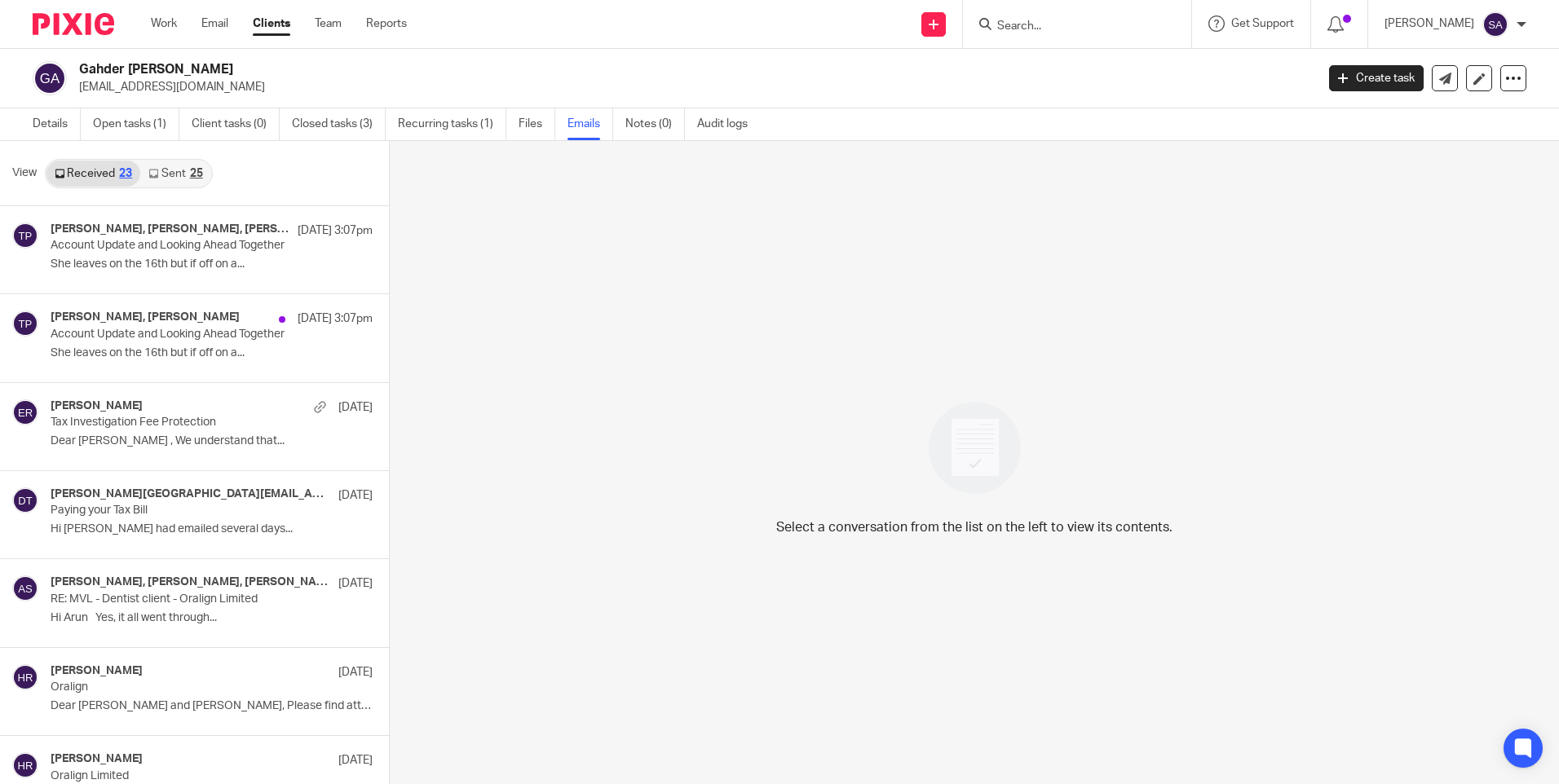
click at [178, 176] on link "Sent 25" at bounding box center [175, 174] width 70 height 27
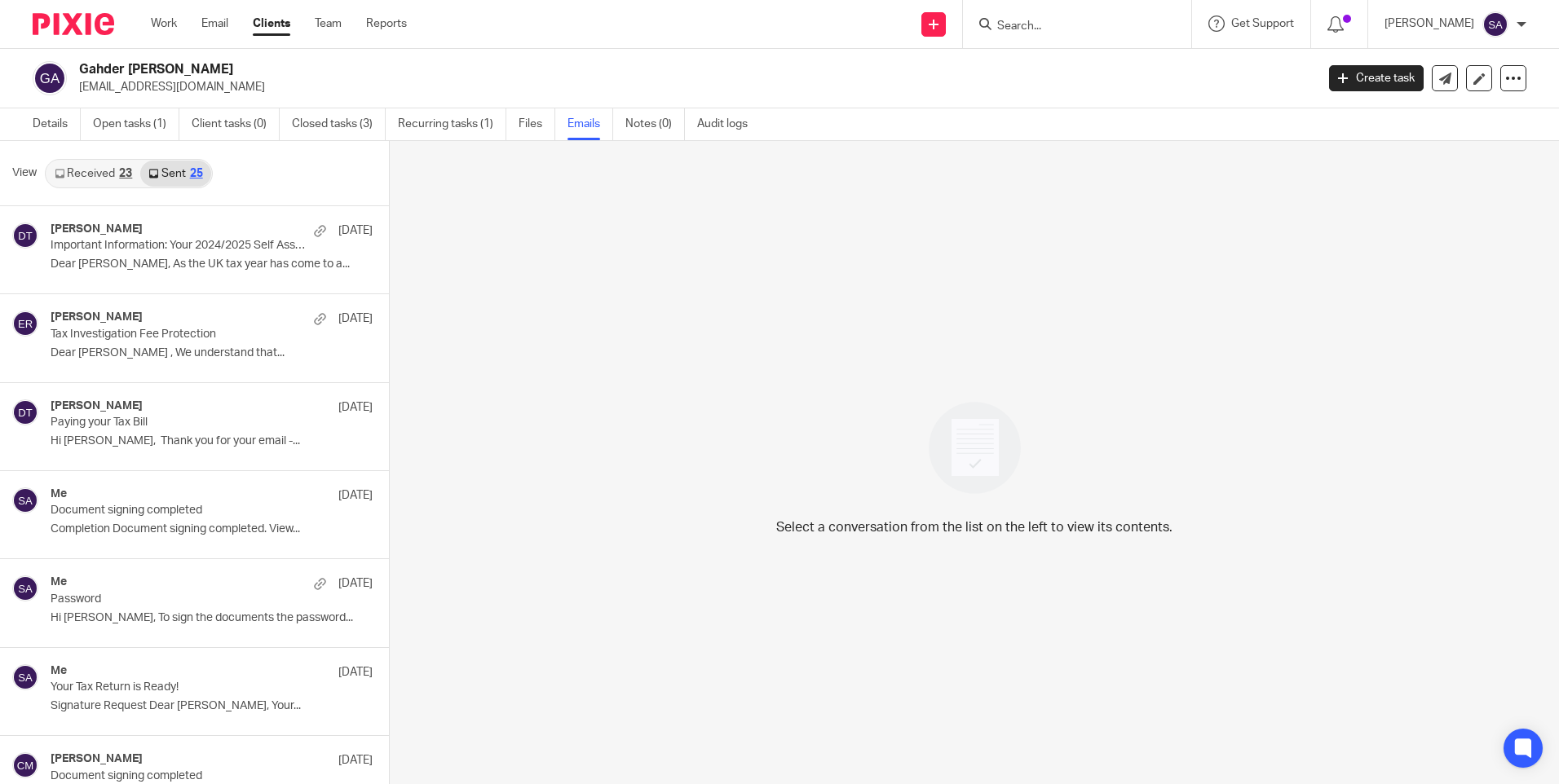
click at [123, 176] on div "23" at bounding box center [126, 173] width 13 height 11
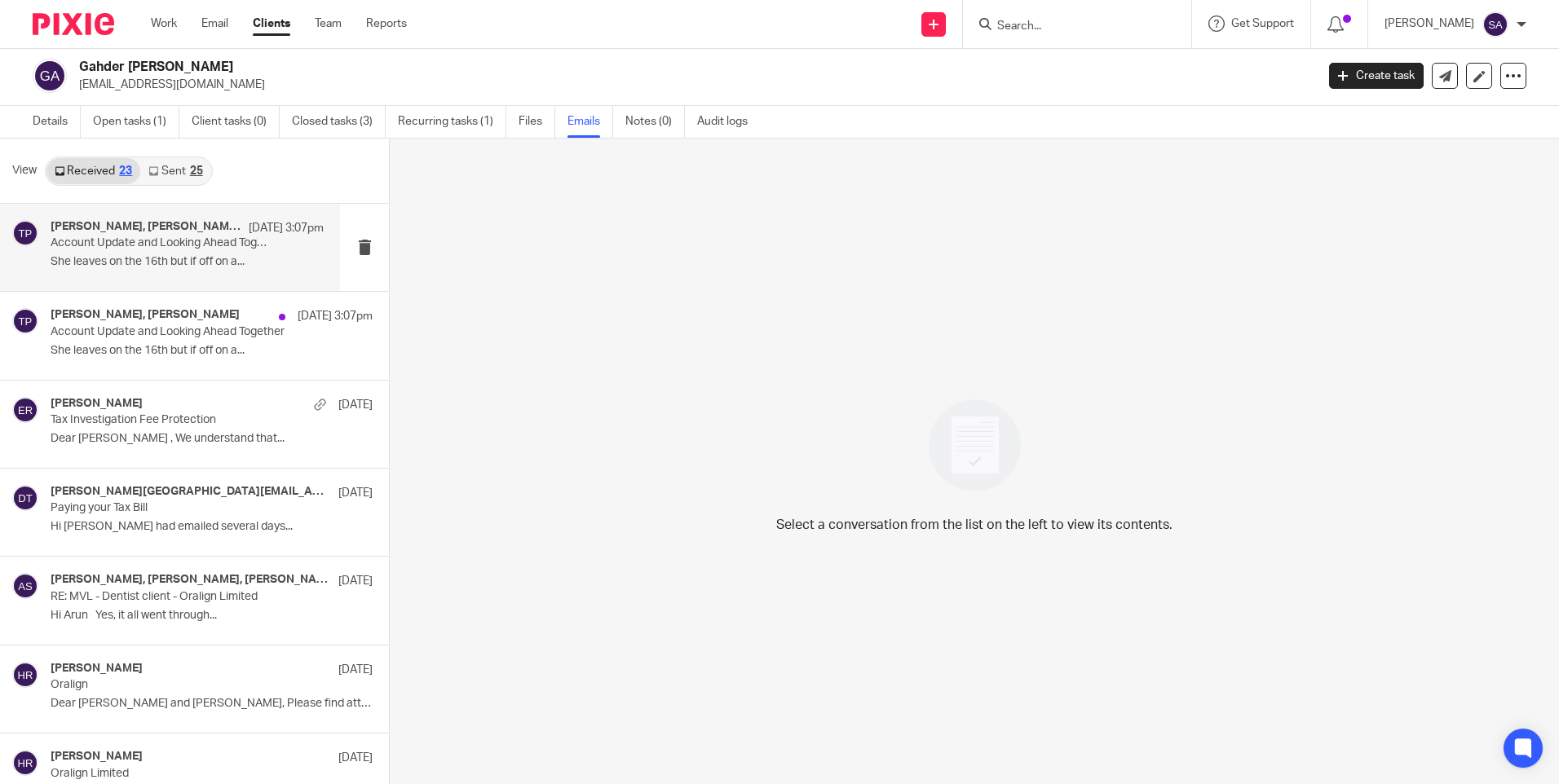
scroll to position [81, 0]
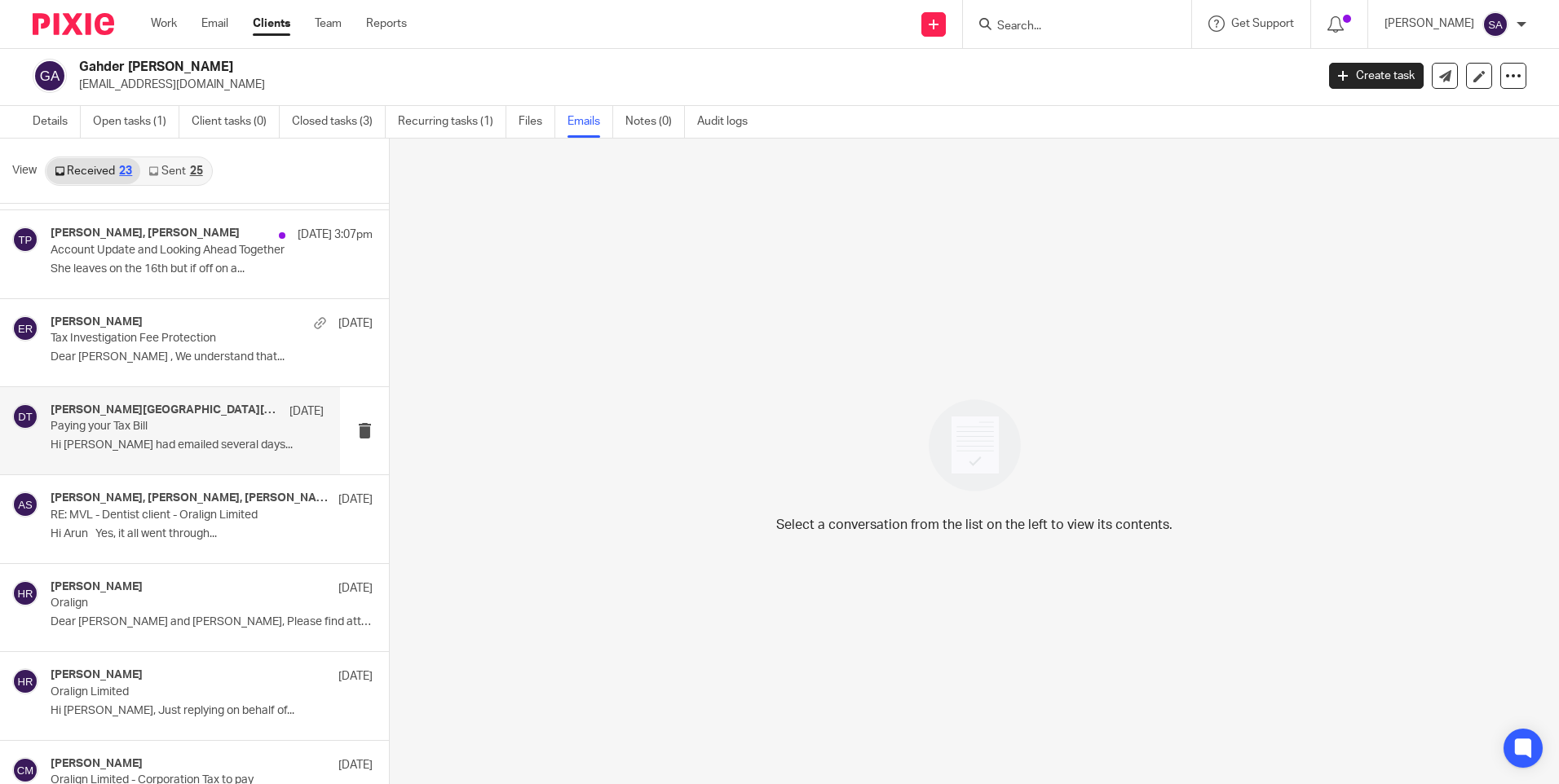
click at [194, 434] on div "Deanna Templeton, sara4tia@gmail.com 28 Jan Paying your Tax Bill Hi Deanna I ha…" at bounding box center [187, 430] width 273 height 55
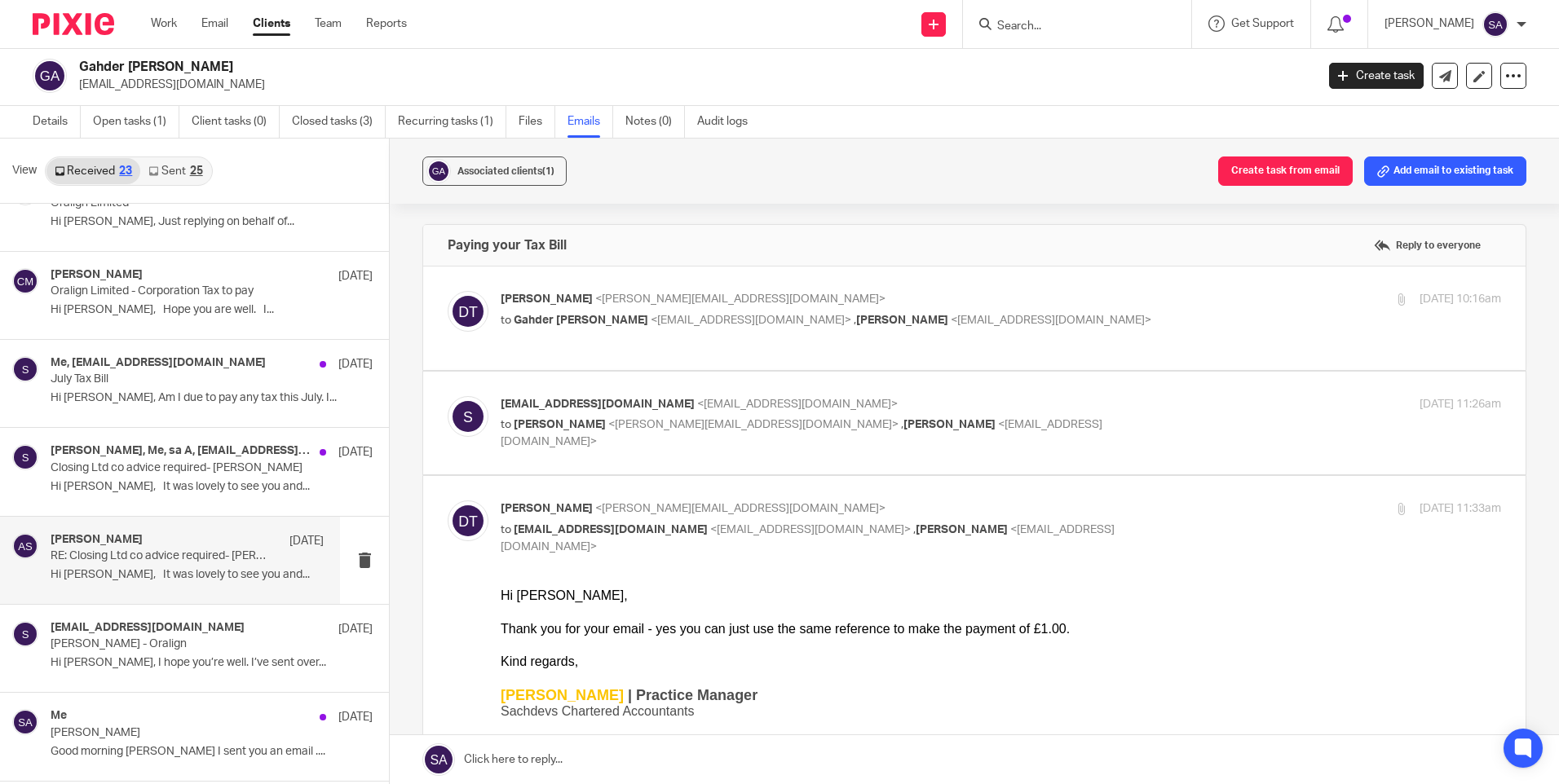
scroll to position [652, 0]
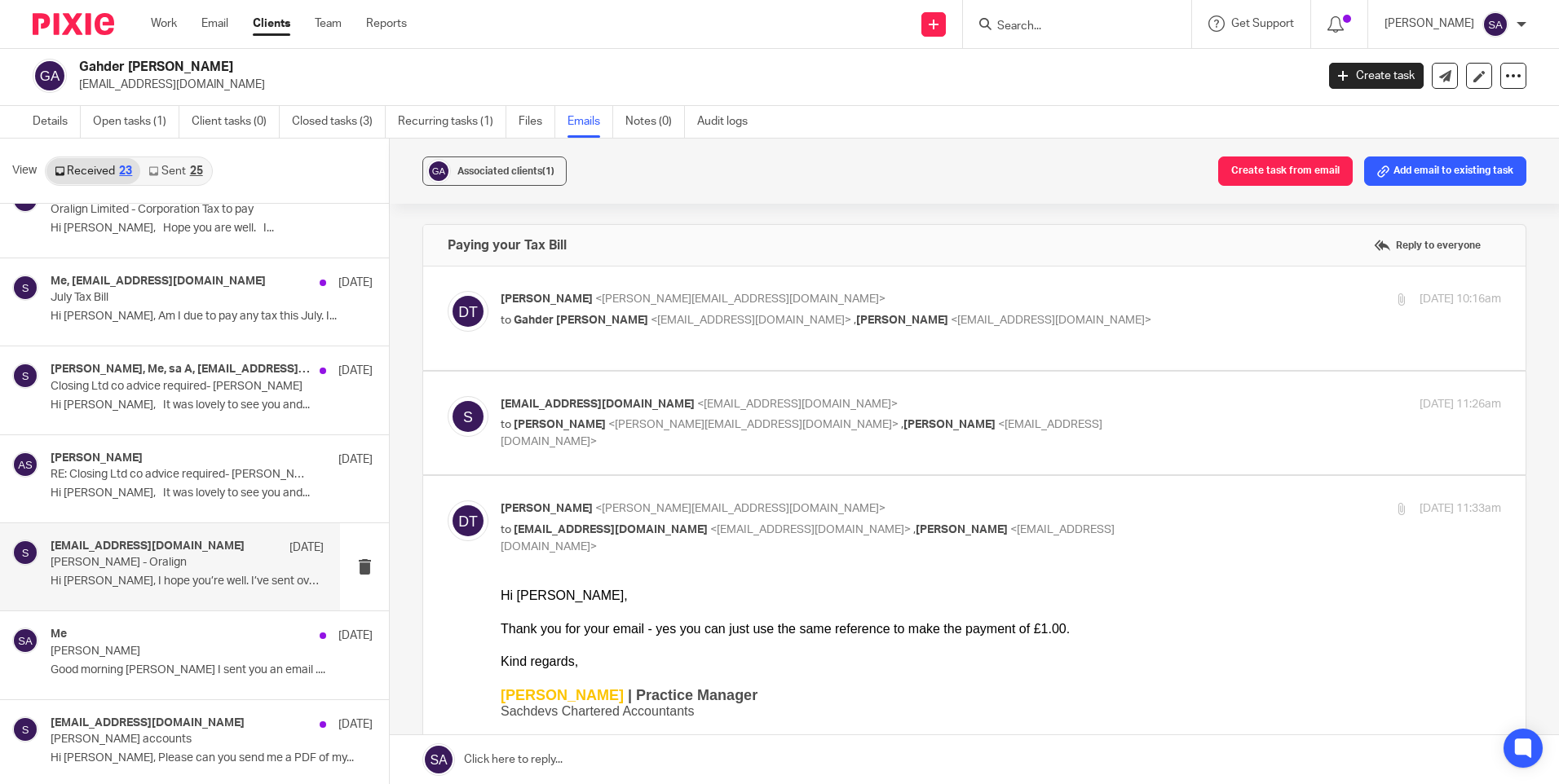
click at [231, 600] on div "sara4tia@gmail.com 9 Jul 2024 Sara atia - Oralign Hi Suman, I hope you’re well.…" at bounding box center [170, 567] width 340 height 88
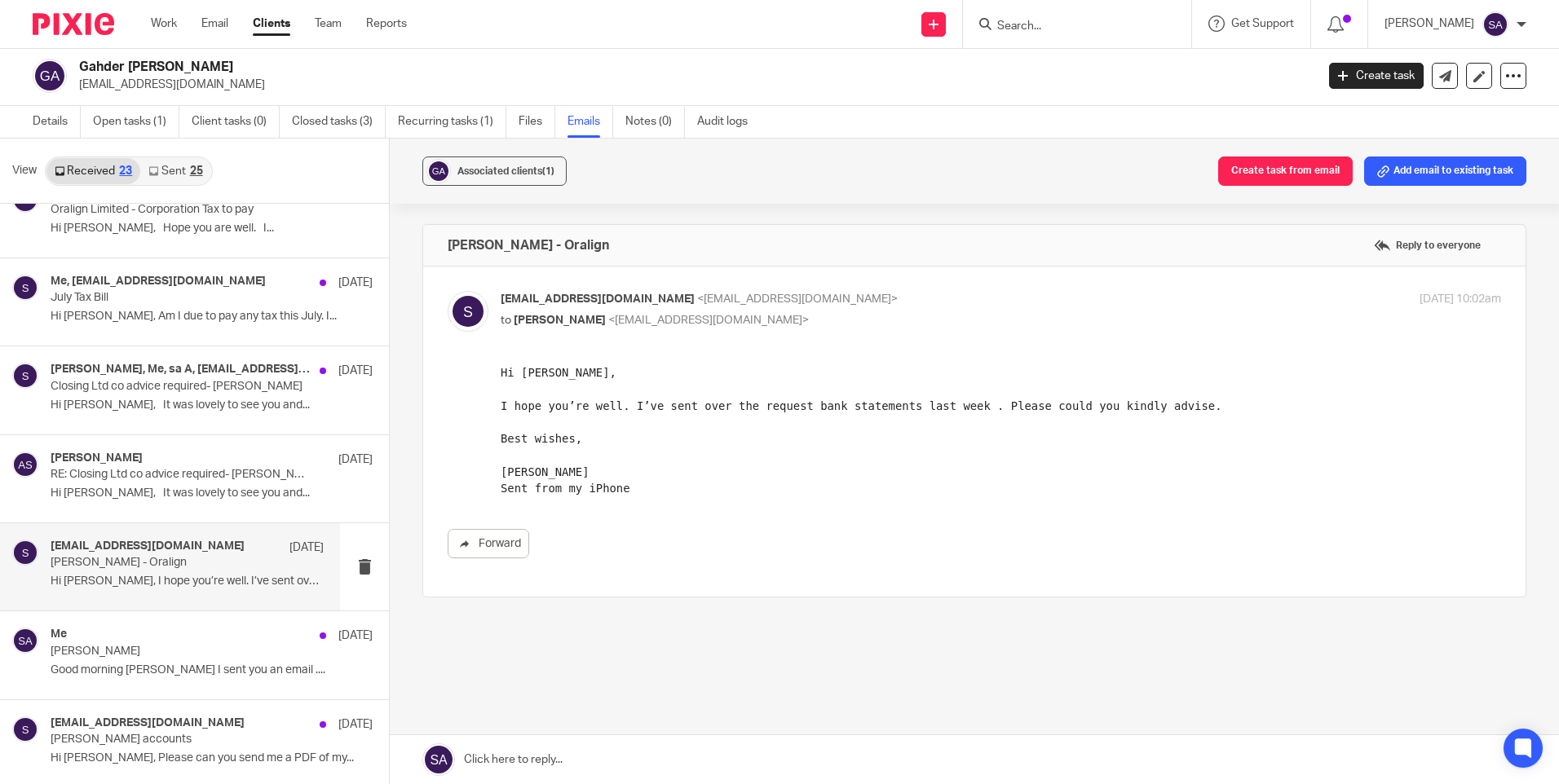
scroll to position [0, 0]
click at [212, 27] on link "Email" at bounding box center [215, 24] width 27 height 16
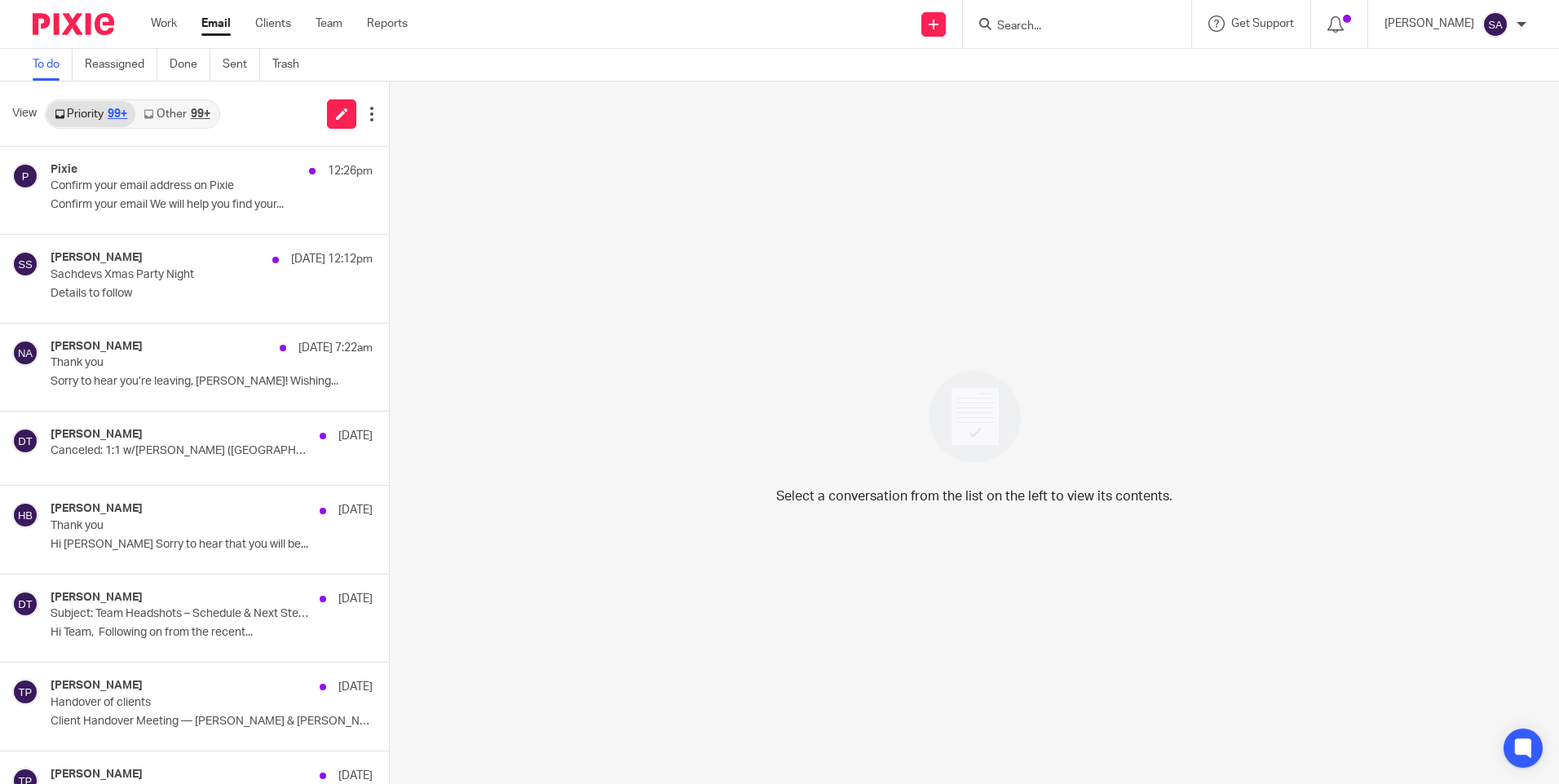
click at [280, 114] on div "View Priority 99+ Other 99+" at bounding box center [195, 114] width 389 height 65
click at [1427, 29] on p "[PERSON_NAME]" at bounding box center [1429, 24] width 89 height 16
click at [1440, 84] on span "Email integration" at bounding box center [1475, 88] width 85 height 11
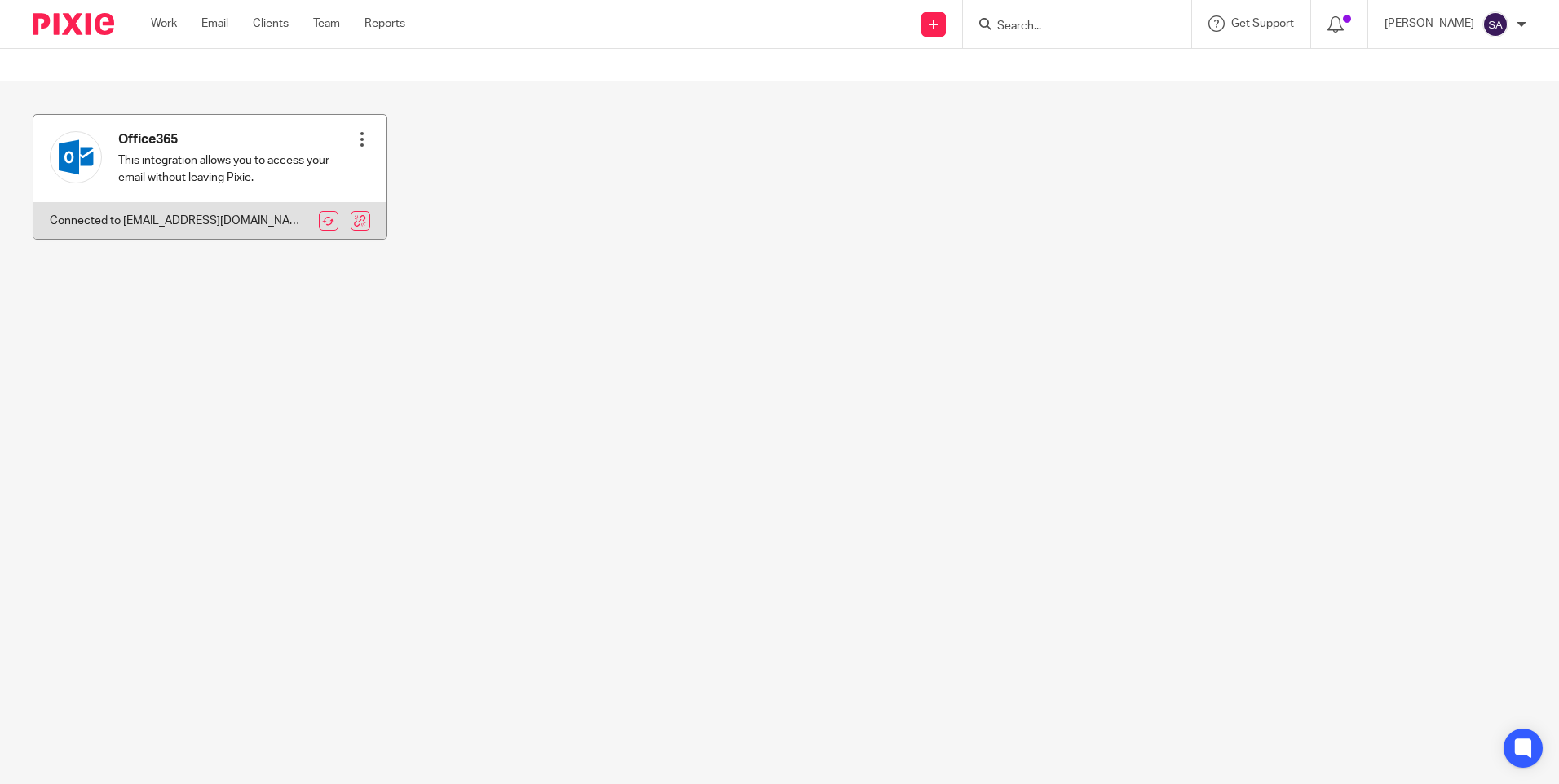
click at [357, 134] on div at bounding box center [362, 139] width 16 height 16
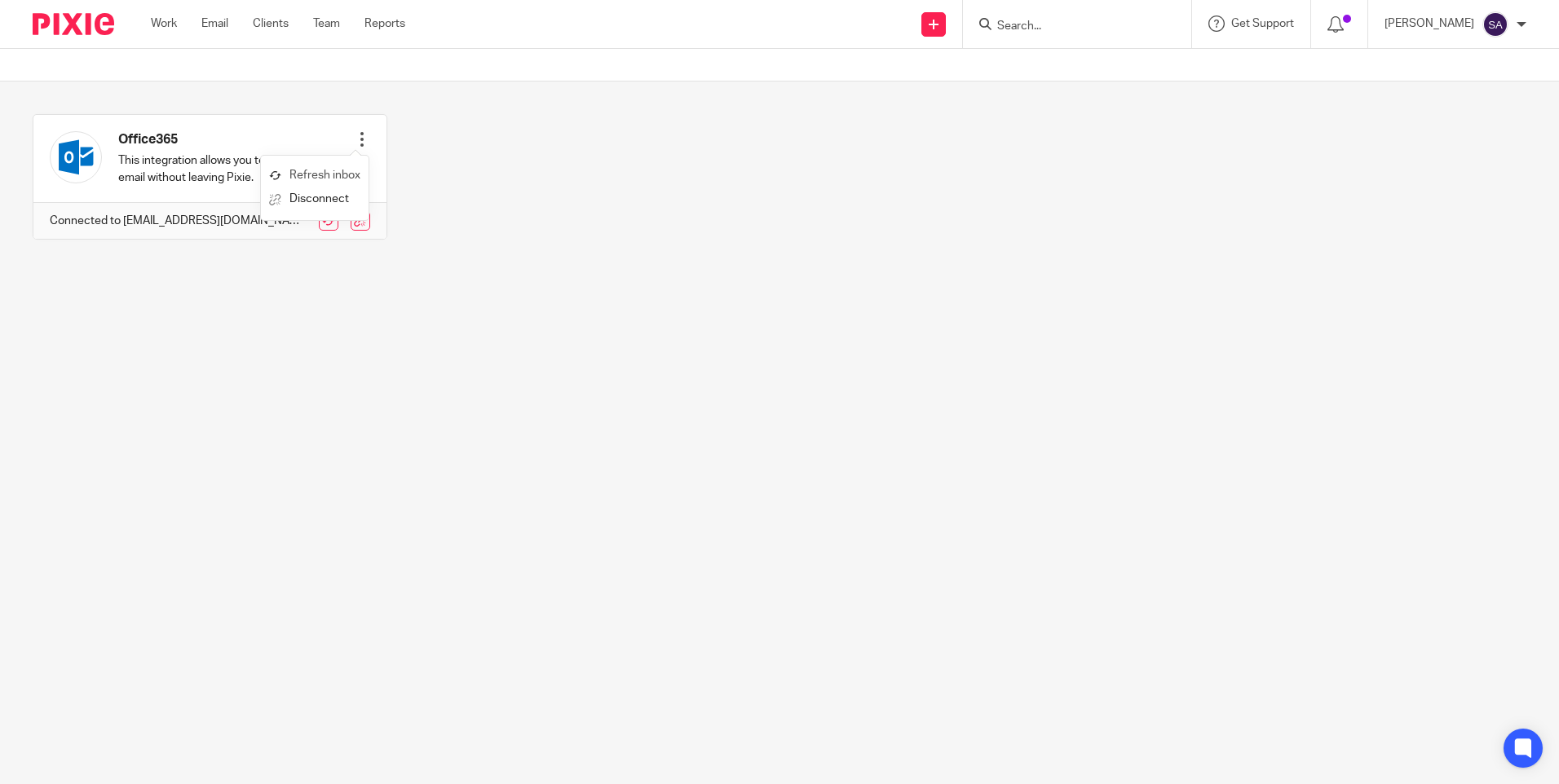
click at [338, 167] on link "Refresh inbox" at bounding box center [314, 175] width 91 height 24
click at [219, 12] on div "Work Email Clients Team Reports Work Email Clients Team Reports Settings" at bounding box center [282, 24] width 295 height 48
click at [218, 30] on link "Email" at bounding box center [215, 24] width 27 height 16
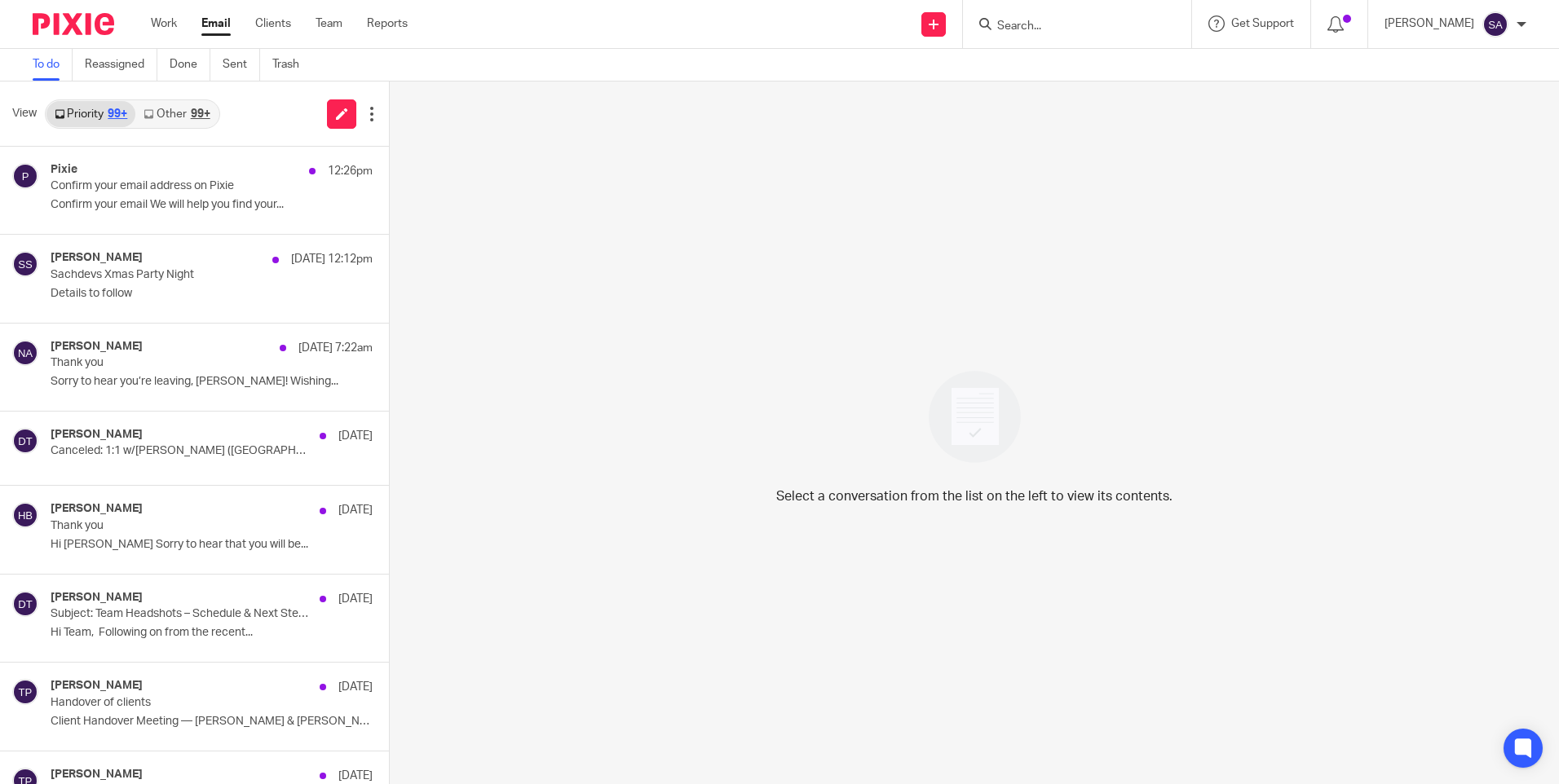
click at [181, 117] on link "Other 99+" at bounding box center [176, 114] width 82 height 27
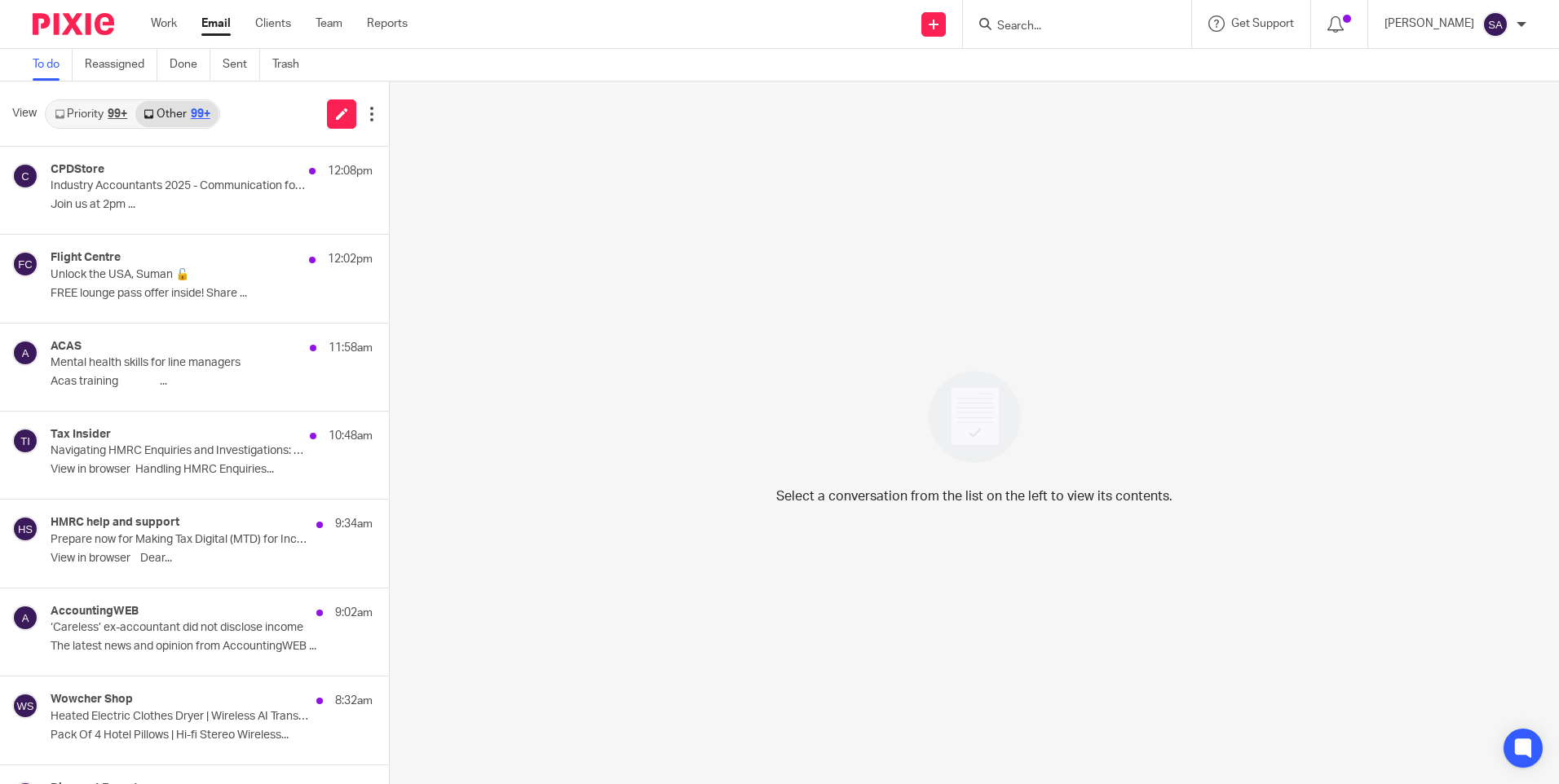
click at [101, 109] on link "Priority 99+" at bounding box center [91, 114] width 88 height 27
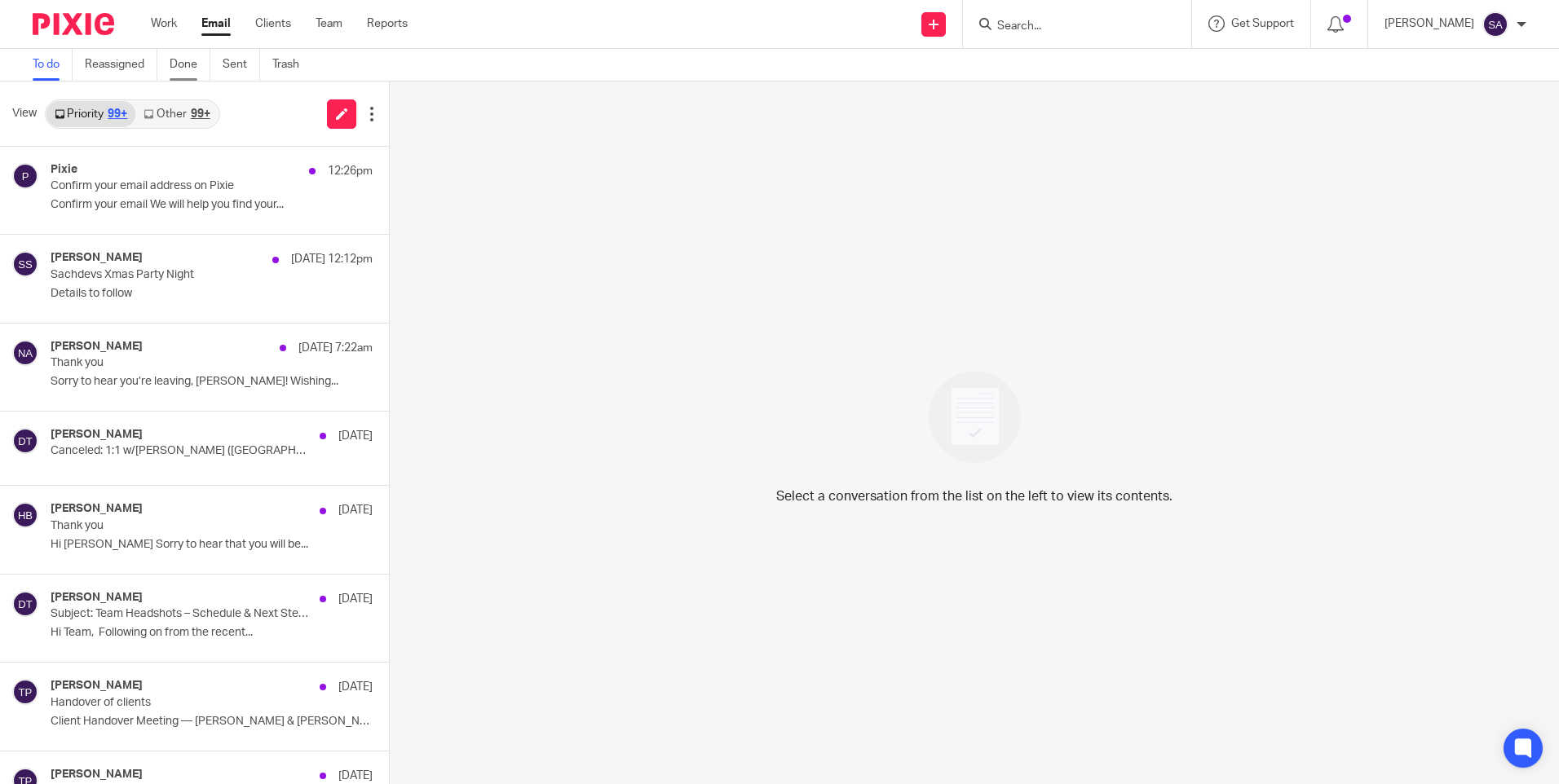
click at [189, 68] on link "Done" at bounding box center [190, 65] width 41 height 32
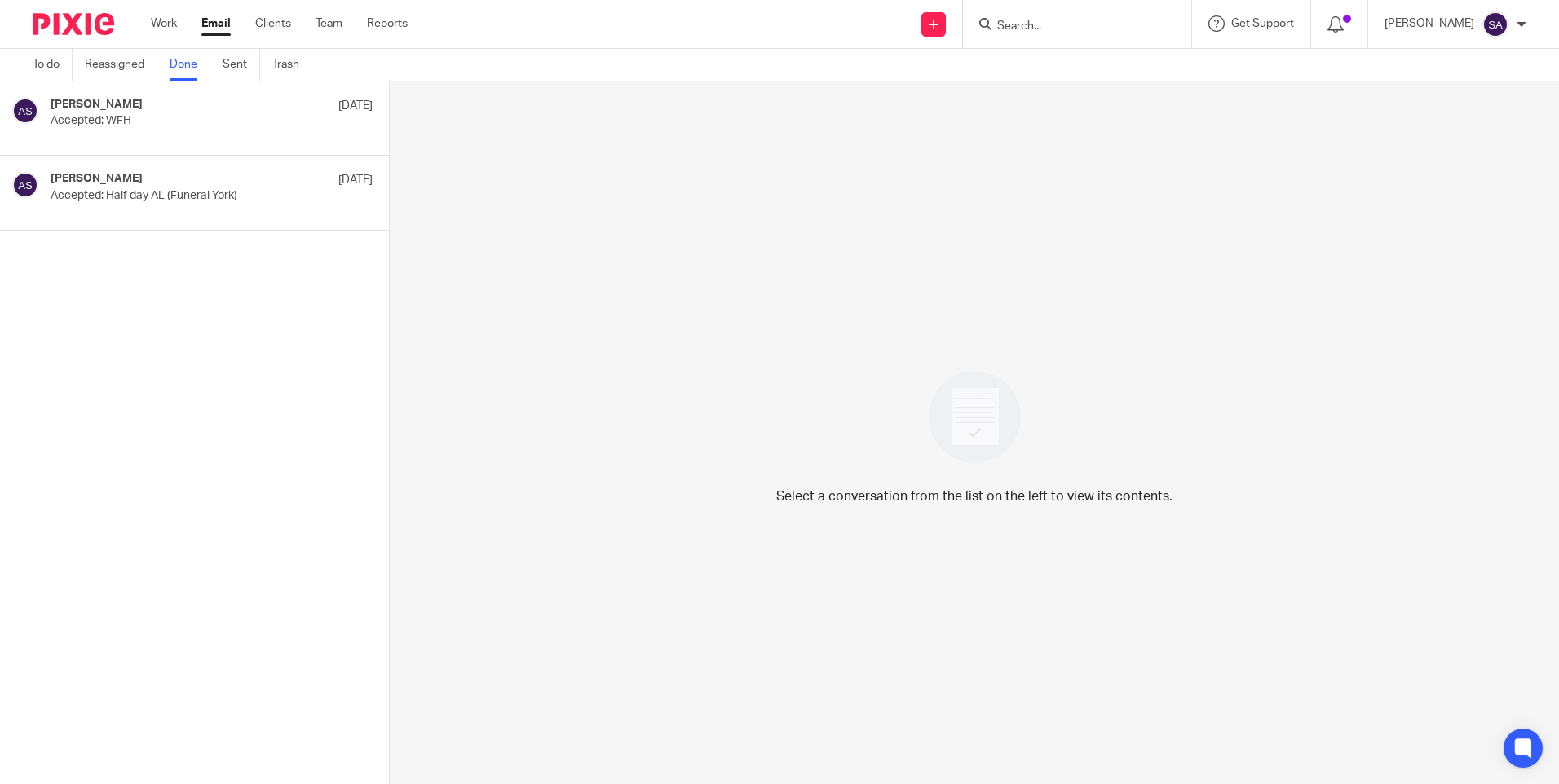
click at [323, 308] on div "Arun Sachdev 19 Jul 2023 Accepted: WFH Arun Sachdev 19 Jul 2023 Accepted: Half …" at bounding box center [195, 432] width 389 height 703
click at [970, 427] on img at bounding box center [974, 417] width 113 height 113
click at [208, 26] on link "Email" at bounding box center [216, 24] width 29 height 16
